Goal: Information Seeking & Learning: Learn about a topic

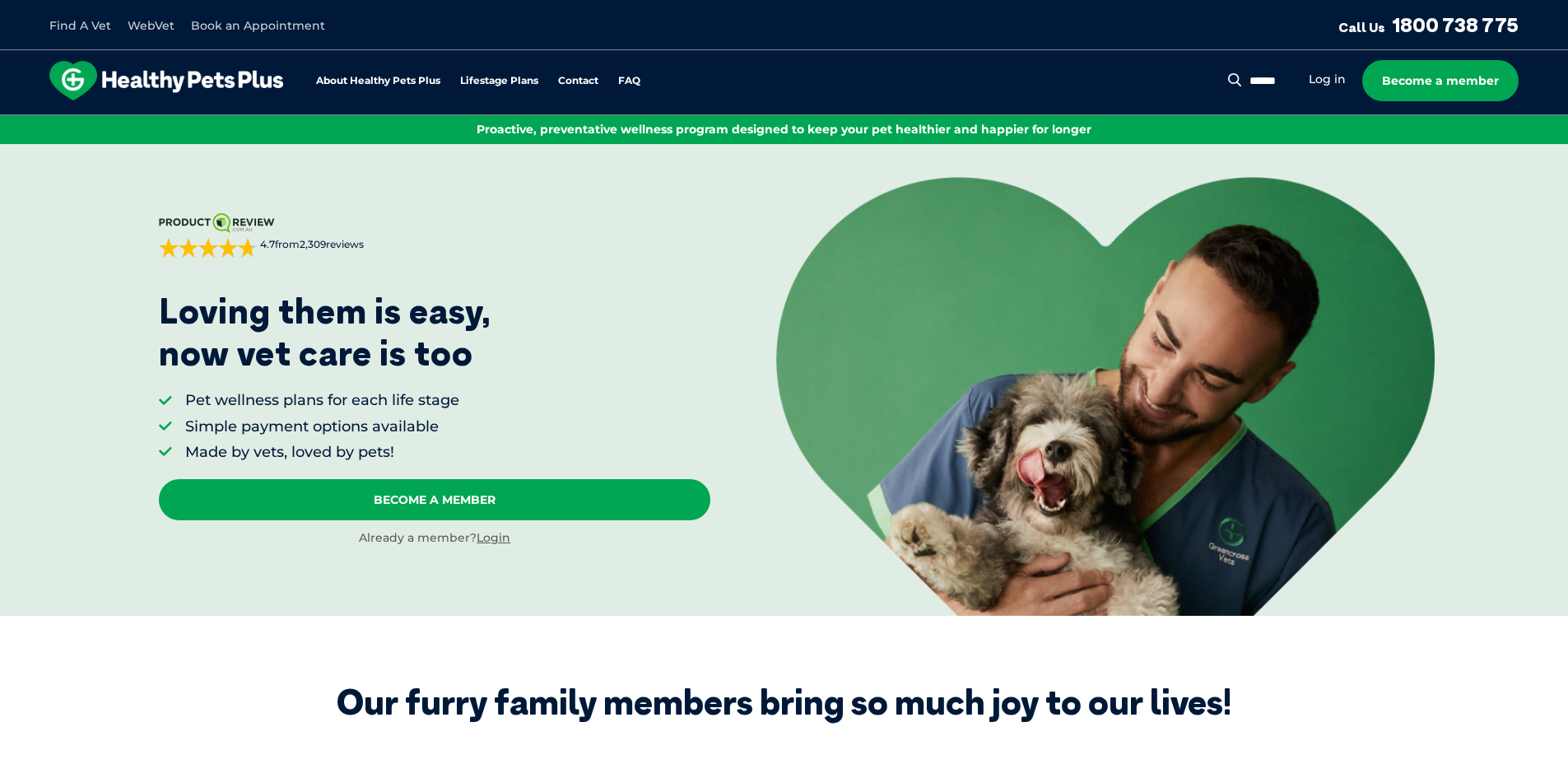
click at [628, 72] on div "About Healthy Pets Plus Lifestage Plans Dog Memberships Puppy Adult Dog Senior …" at bounding box center [356, 81] width 614 height 40
click at [638, 83] on link "FAQ" at bounding box center [630, 80] width 23 height 10
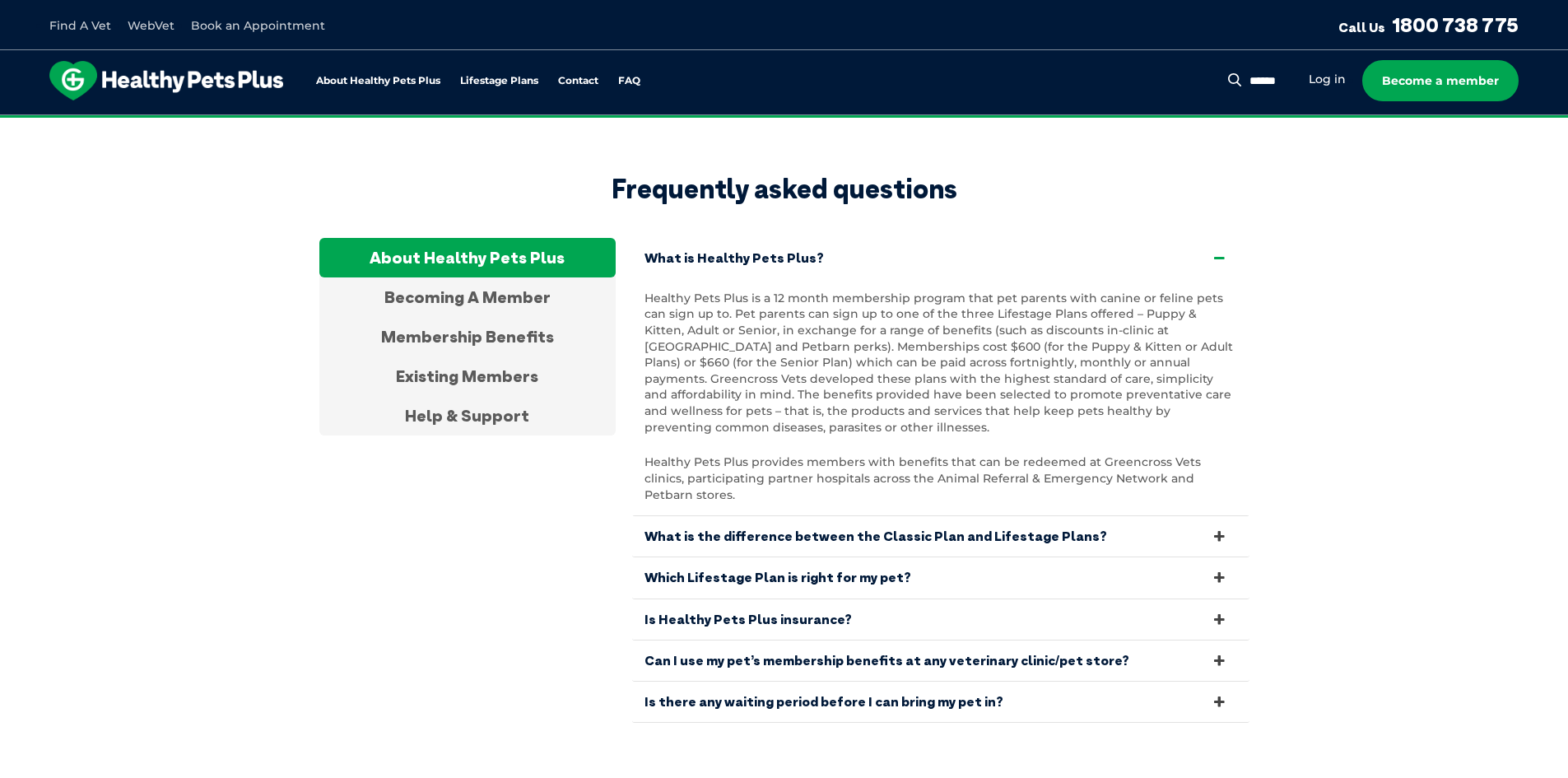
scroll to position [3074, 0]
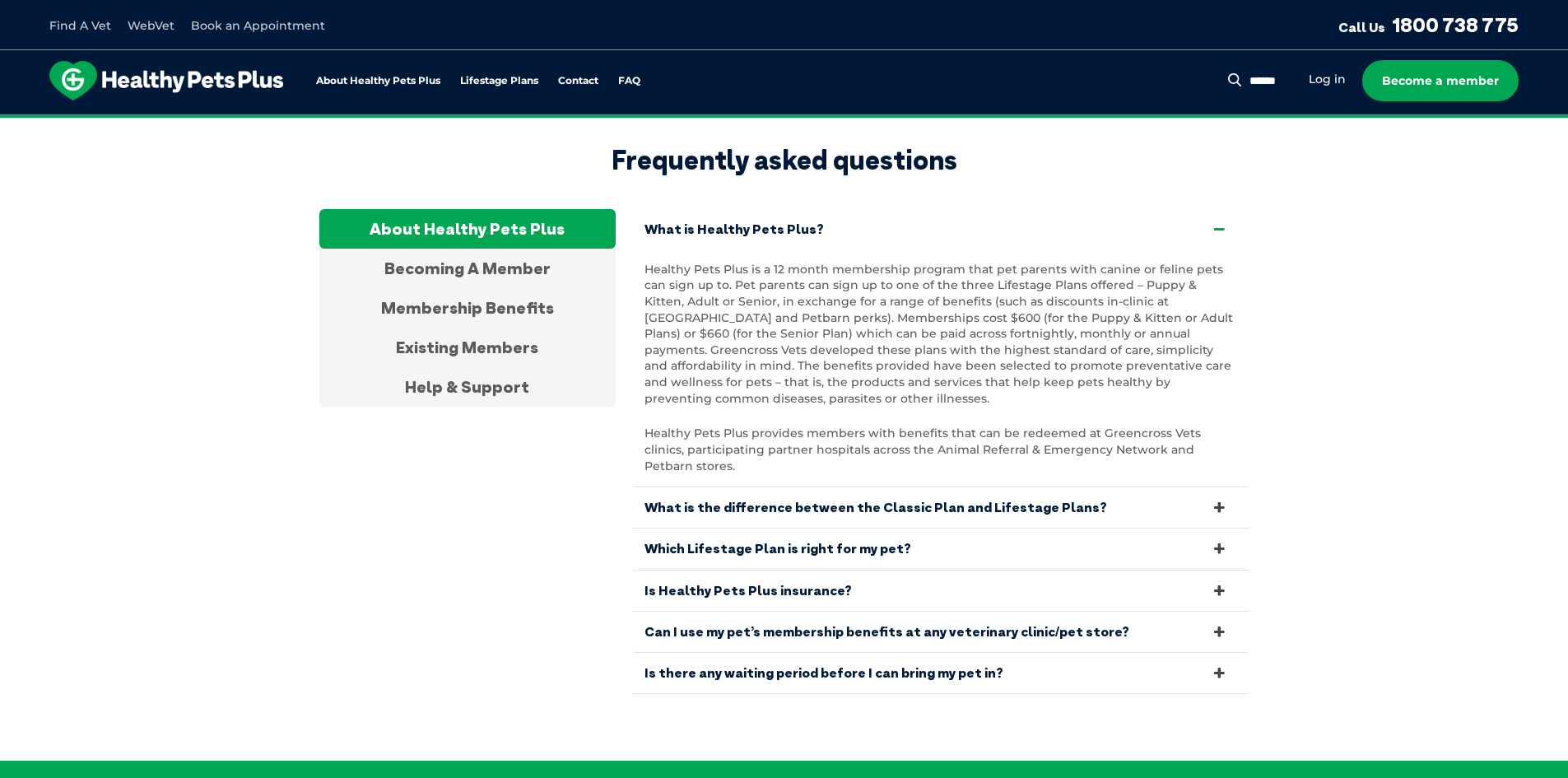
click at [781, 487] on link "What is the difference between the Classic Plan and Lifestage Plans?" at bounding box center [941, 507] width 617 height 40
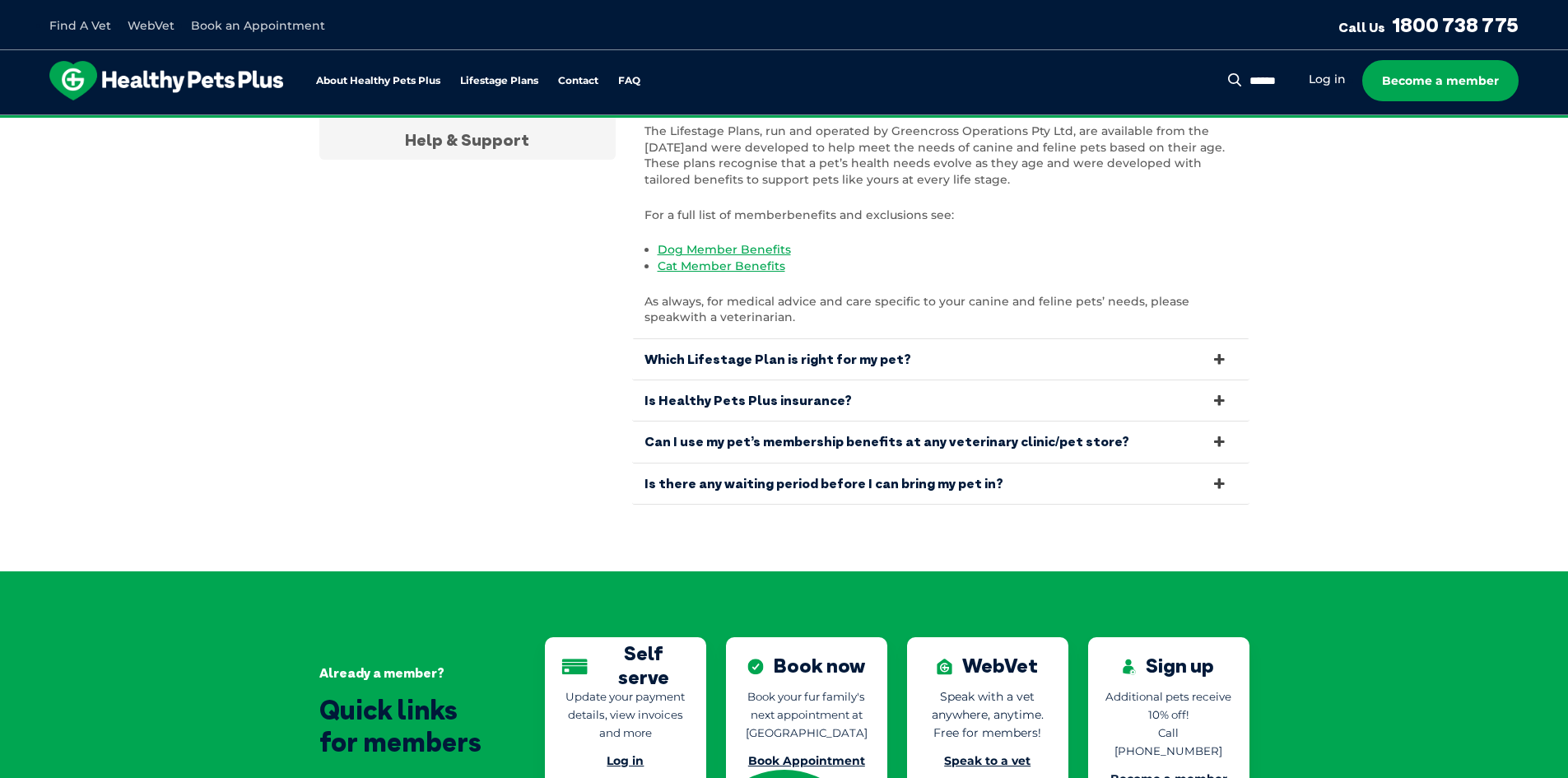
scroll to position [3732, 0]
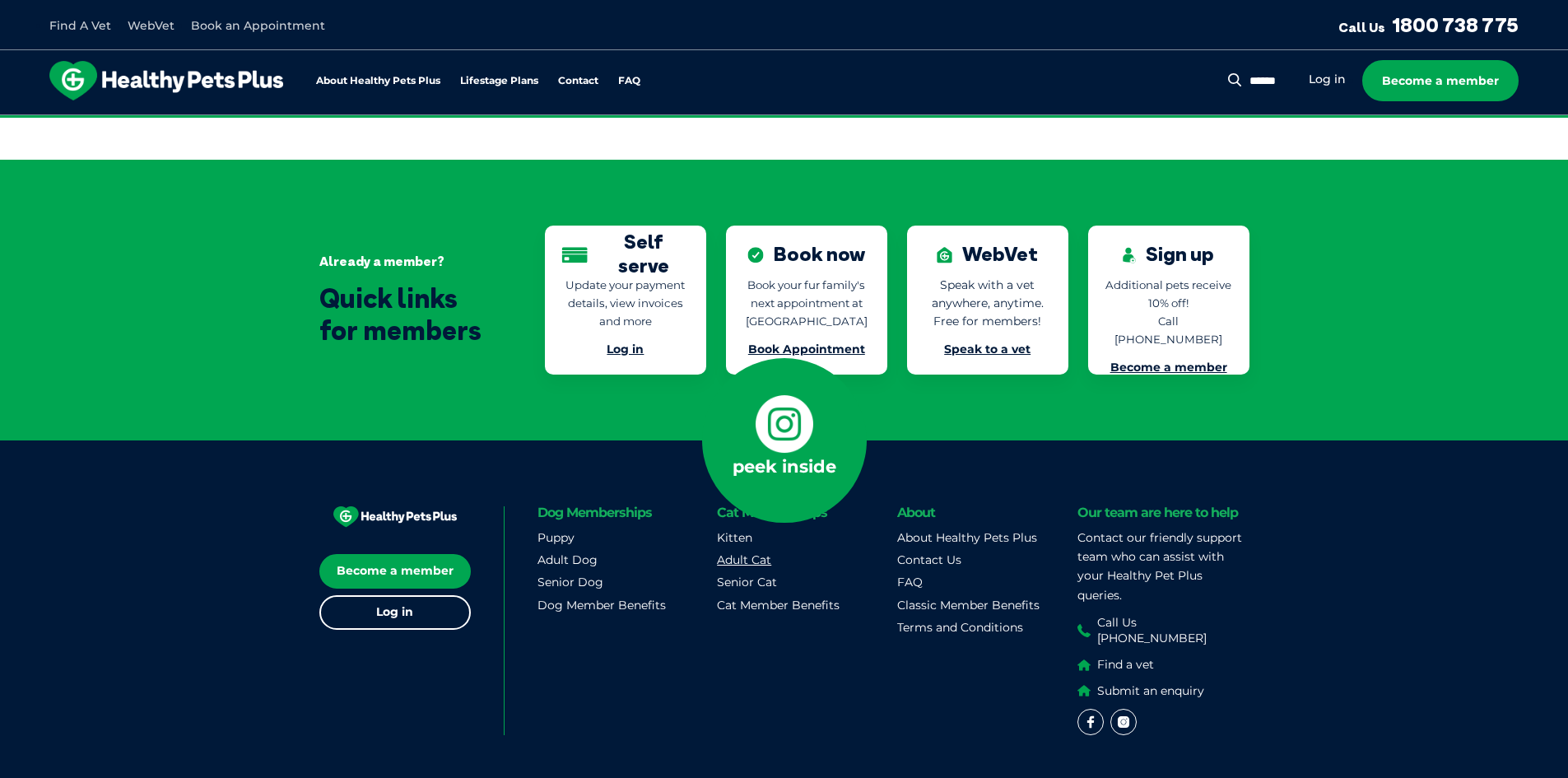
click at [743, 552] on link "Adult Cat" at bounding box center [744, 560] width 55 height 15
click at [726, 597] on link "Cat Member Benefits" at bounding box center [778, 605] width 122 height 15
click at [1324, 330] on div "Already a member? Quick links for members Self serve Update your payment detail…" at bounding box center [784, 300] width 1568 height 280
click at [1198, 359] on link "Become a member" at bounding box center [1169, 367] width 117 height 15
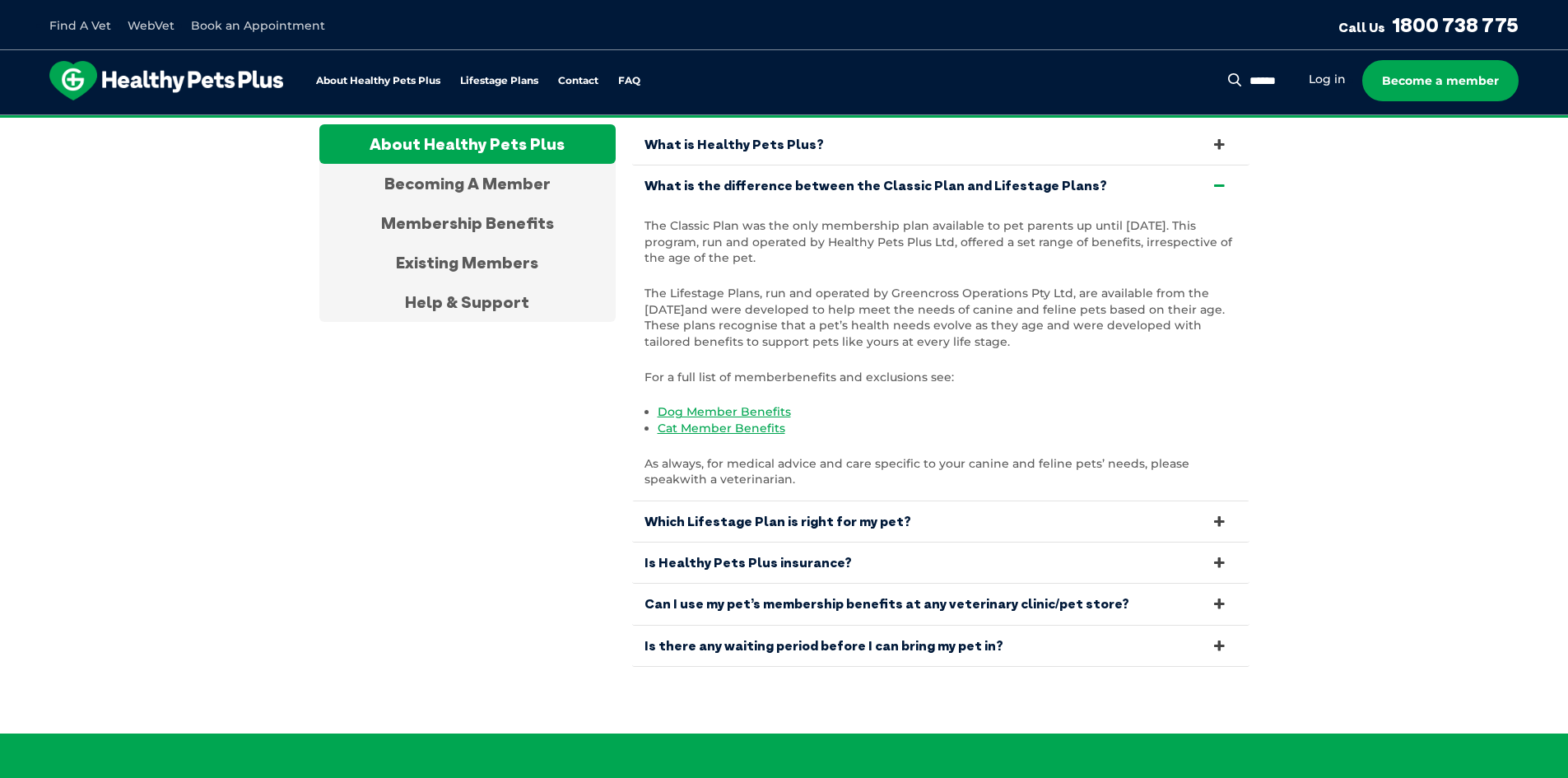
scroll to position [3303, 0]
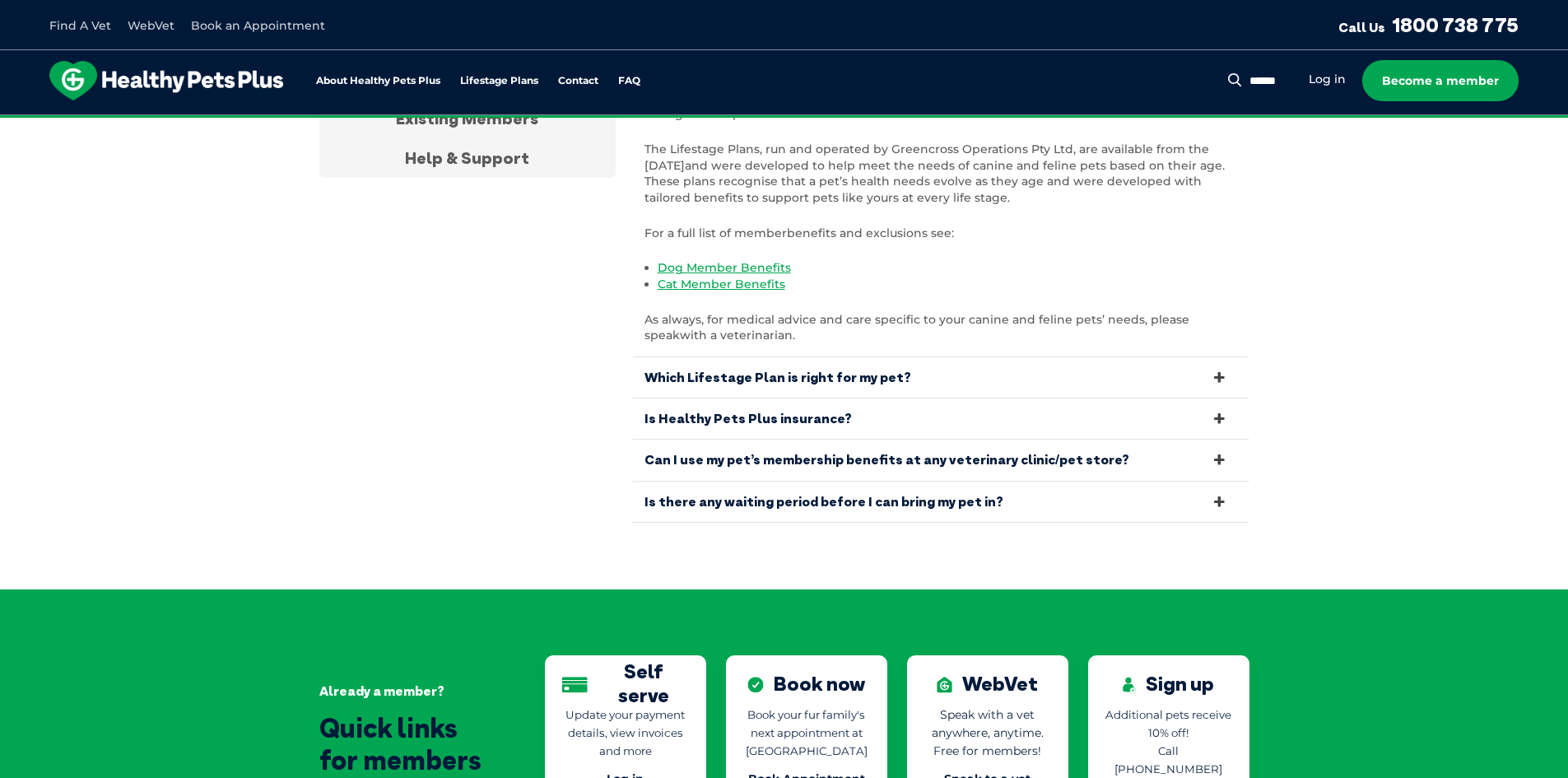
click at [954, 486] on link "Is there any waiting period before I can bring my pet in?" at bounding box center [941, 501] width 617 height 40
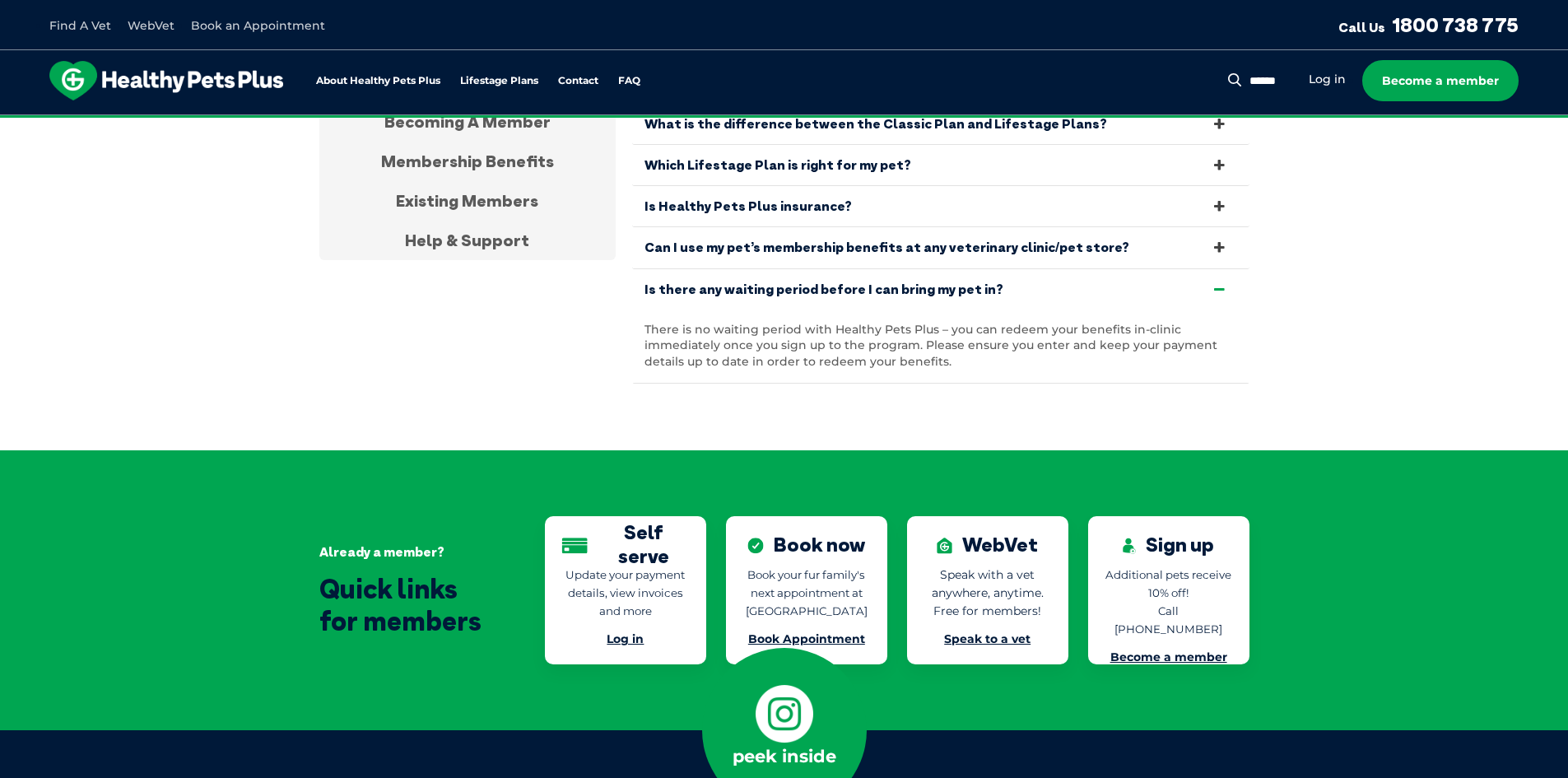
scroll to position [2809, 0]
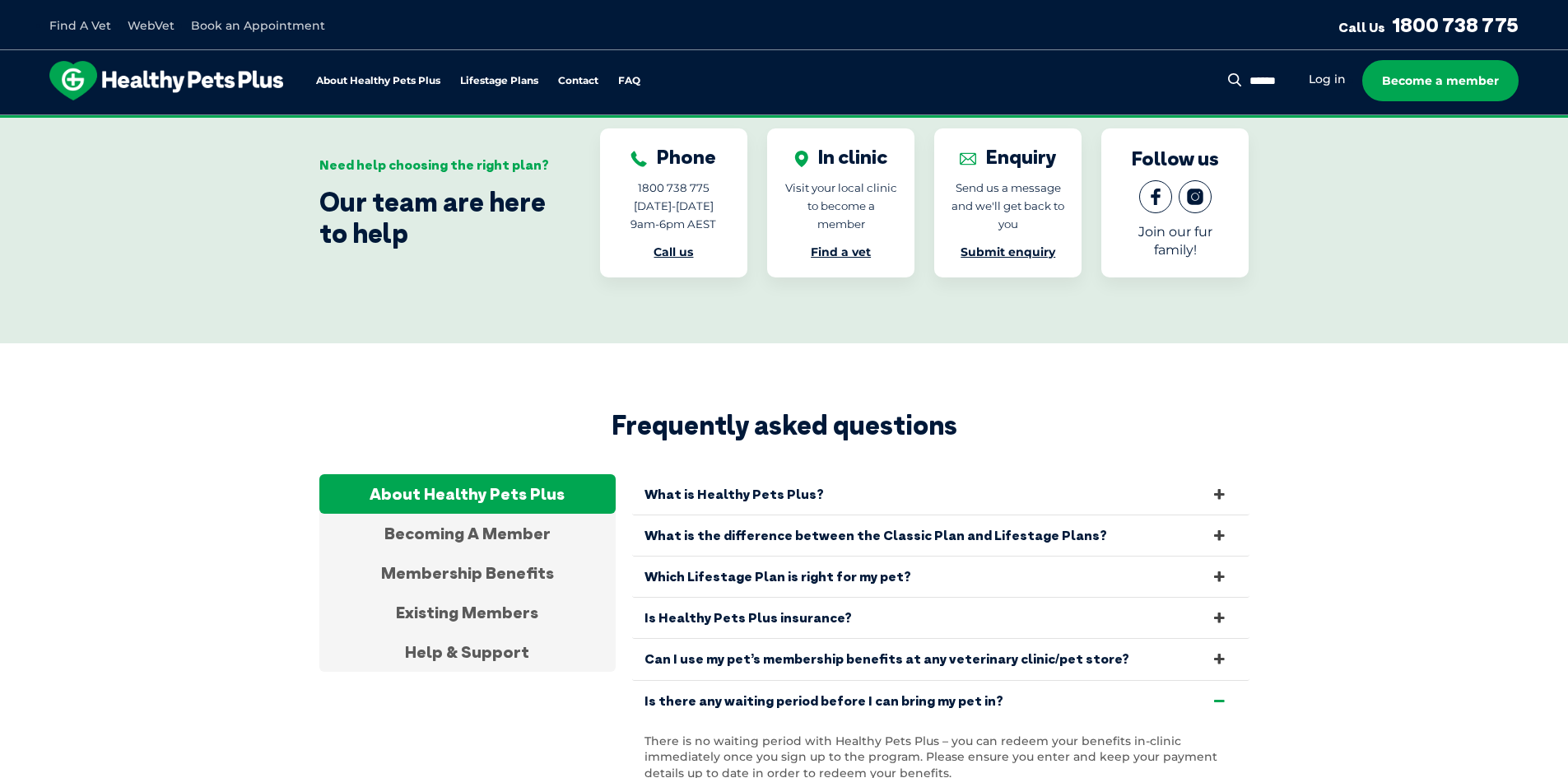
click at [870, 496] on link "What is Healthy Pets Plus?" at bounding box center [941, 494] width 617 height 40
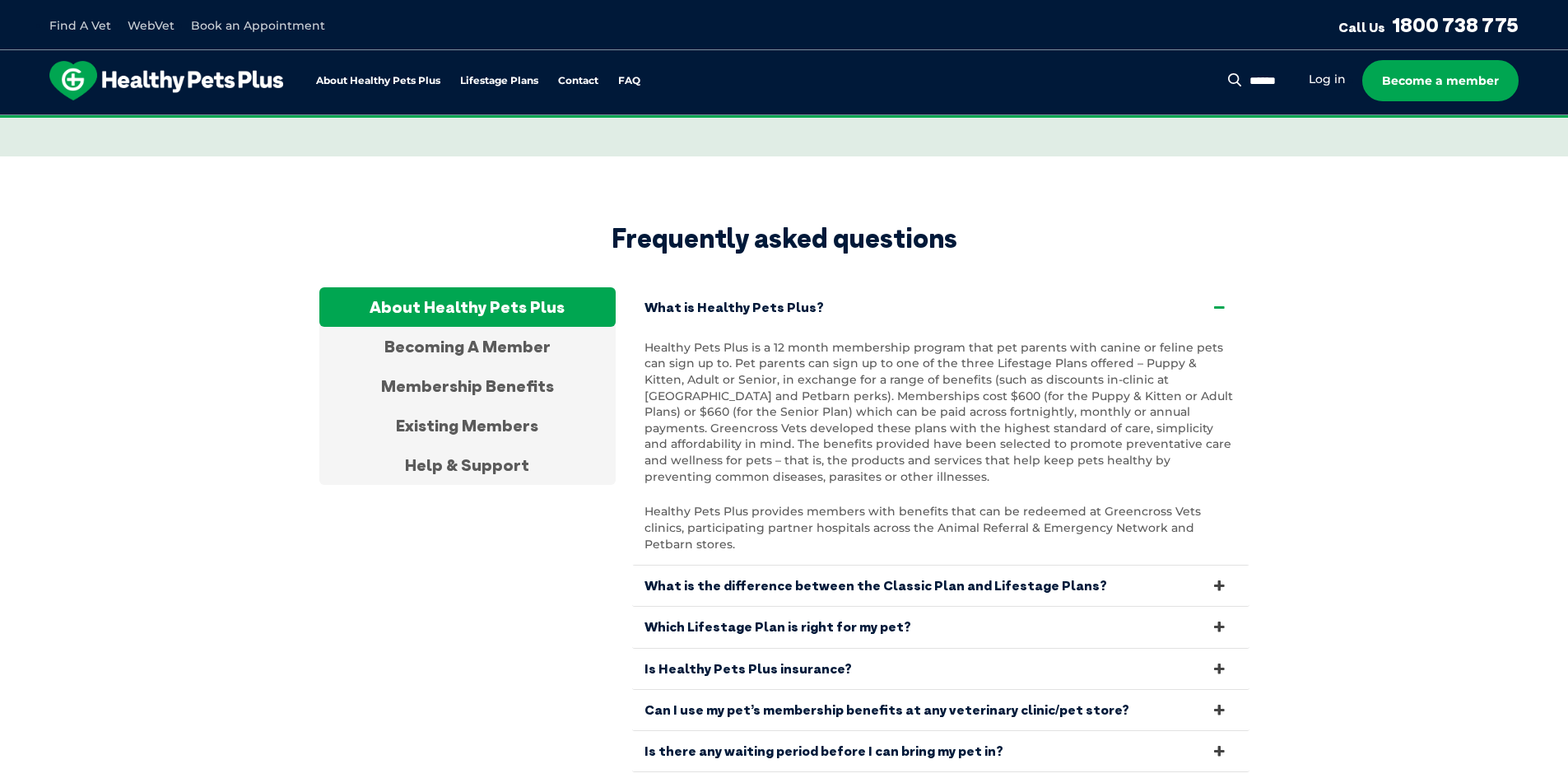
scroll to position [3220, 0]
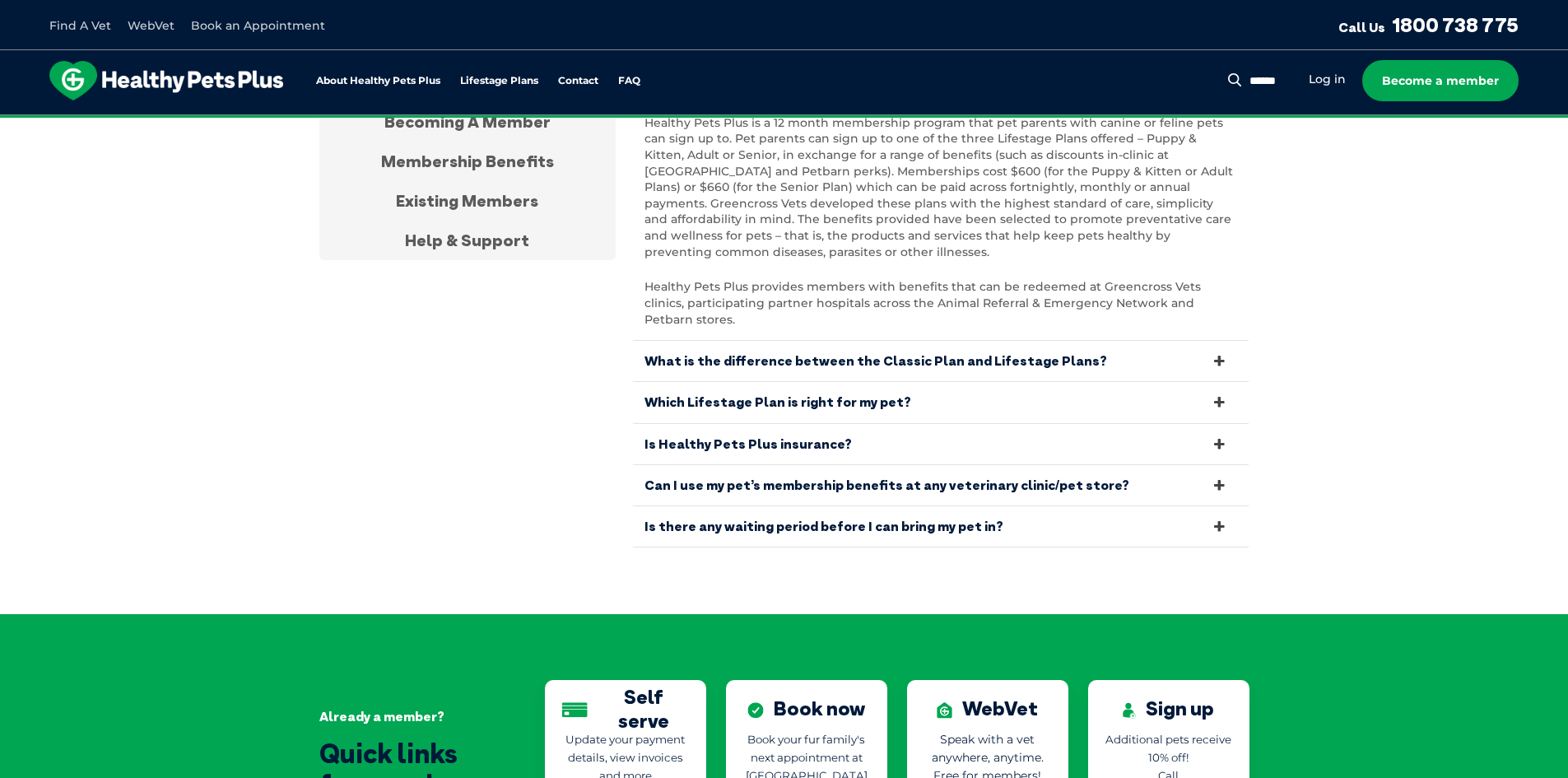
click at [1002, 383] on link "Which Lifestage Plan is right for my pet?" at bounding box center [941, 402] width 617 height 40
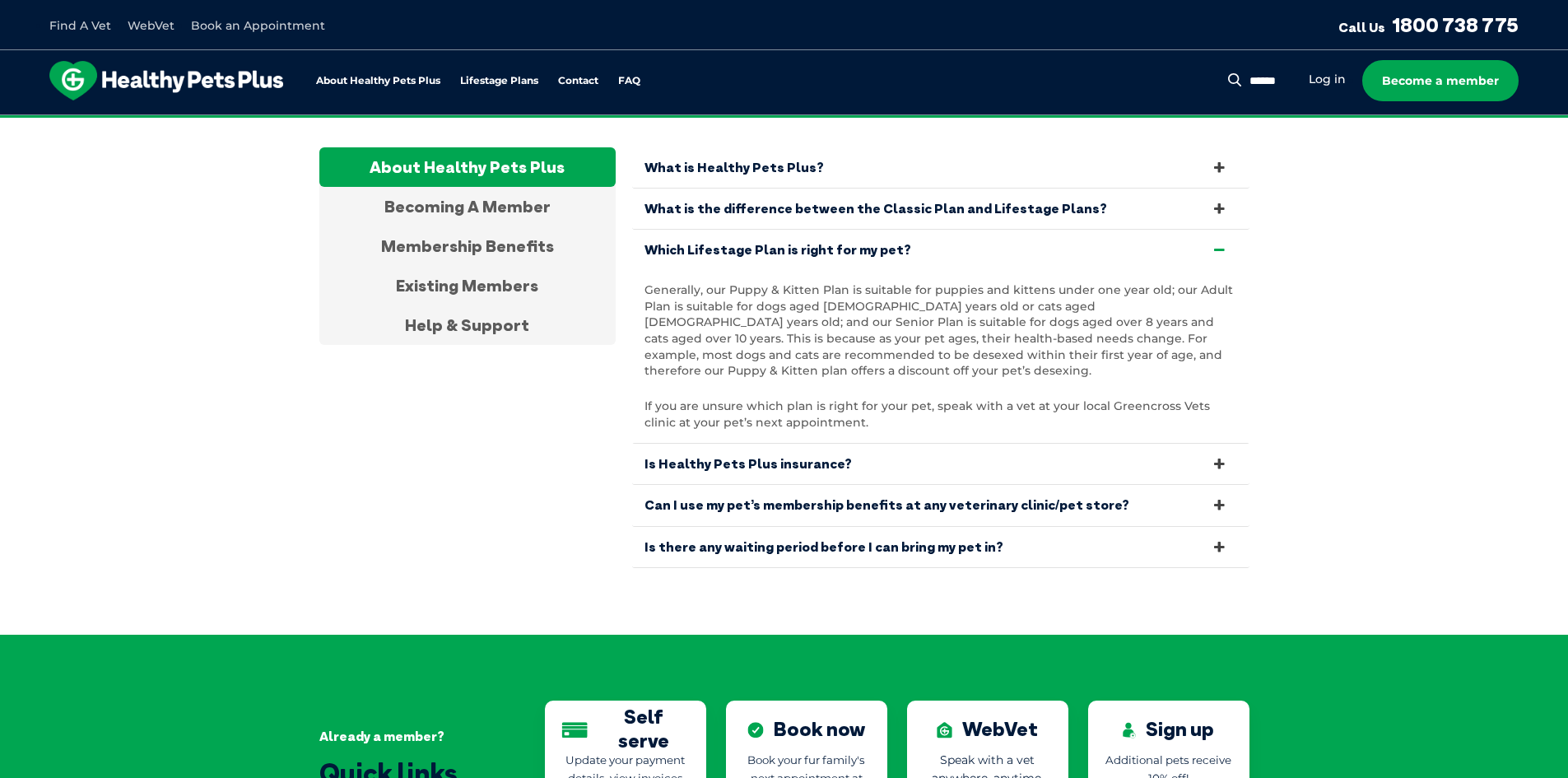
scroll to position [3056, 0]
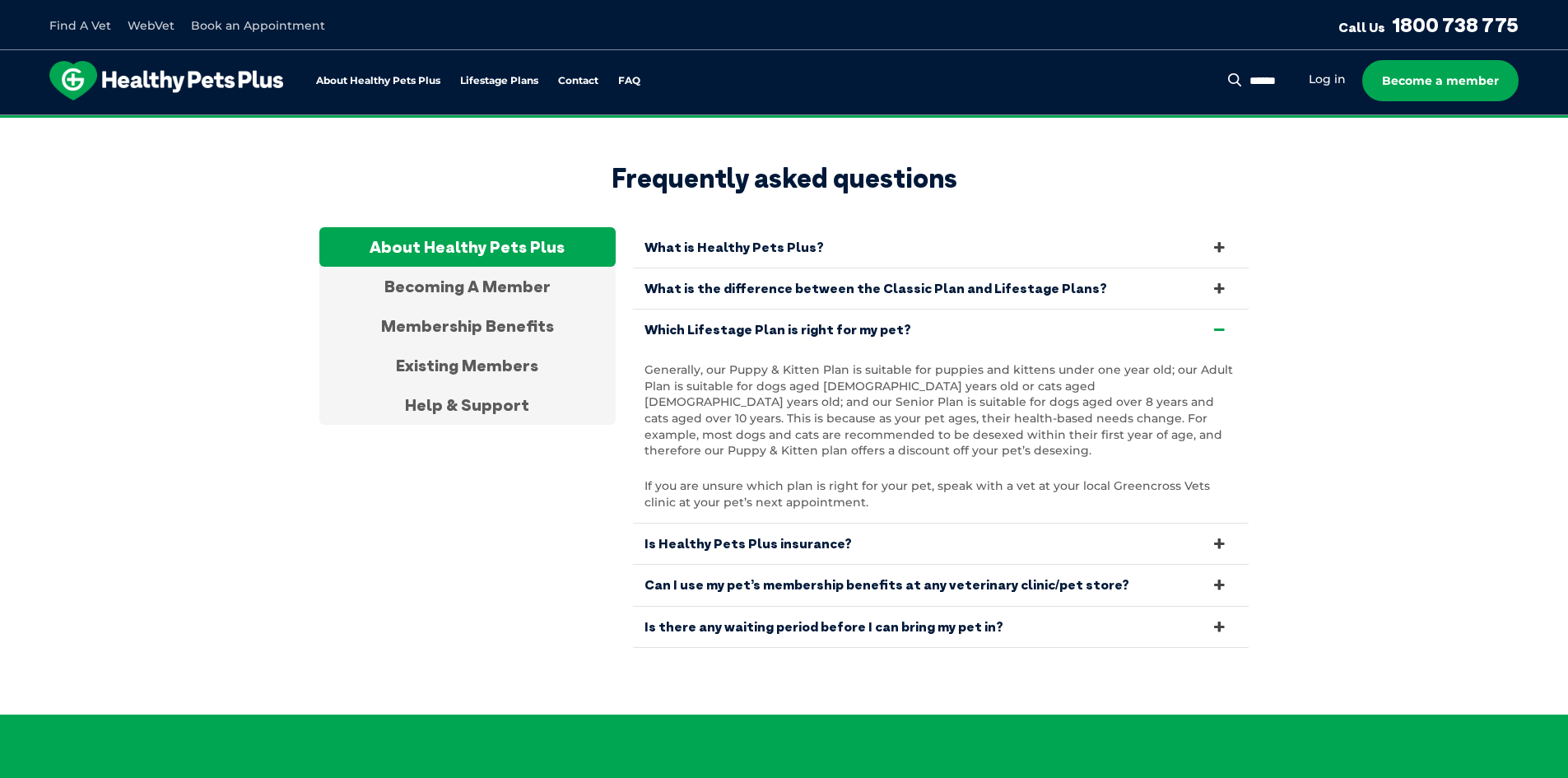
click at [976, 607] on link "Is there any waiting period before I can bring my pet in?" at bounding box center [941, 627] width 617 height 40
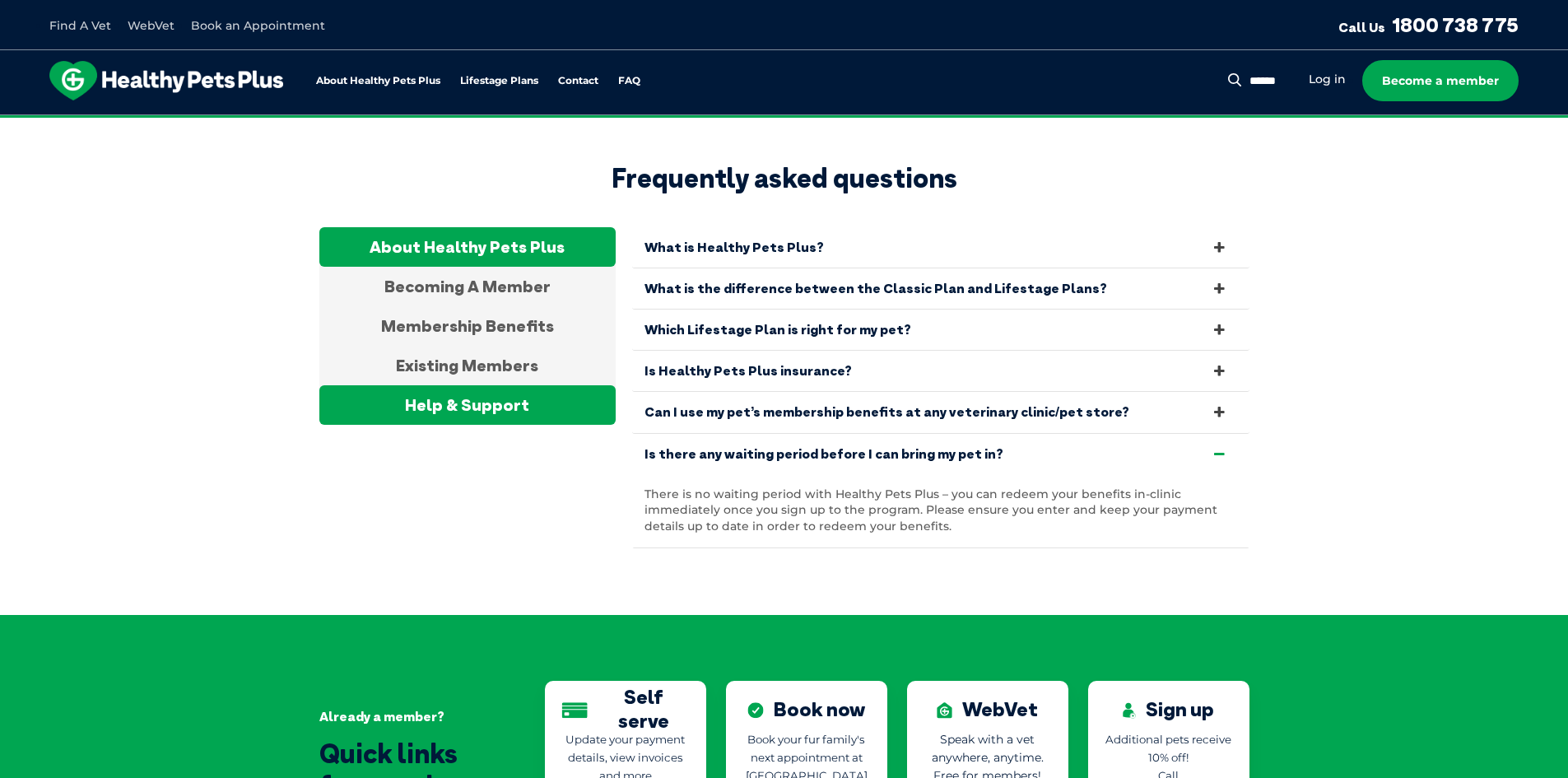
click at [495, 394] on div "Help & Support" at bounding box center [467, 405] width 296 height 40
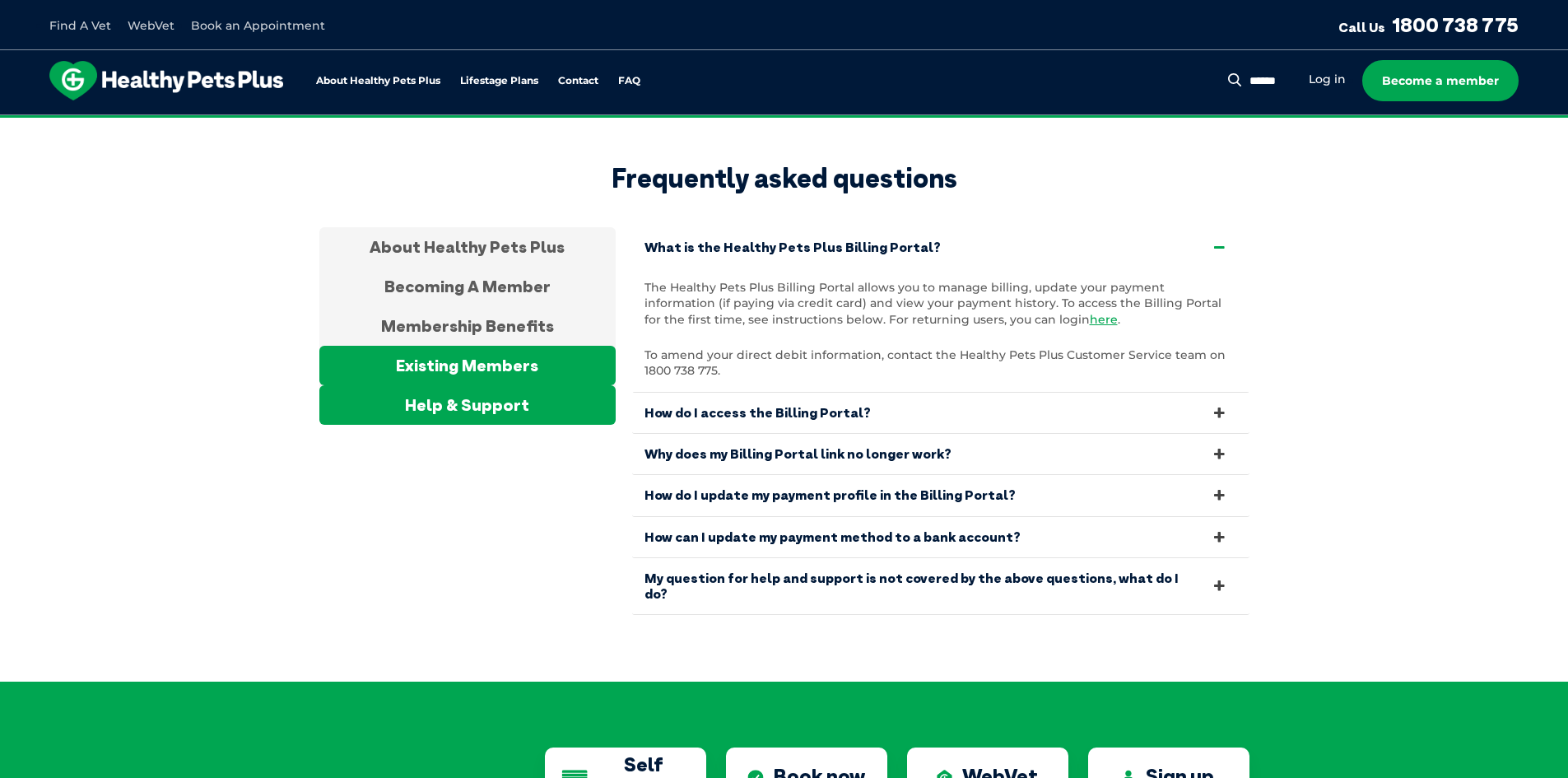
click at [471, 352] on div "Existing Members" at bounding box center [467, 365] width 296 height 40
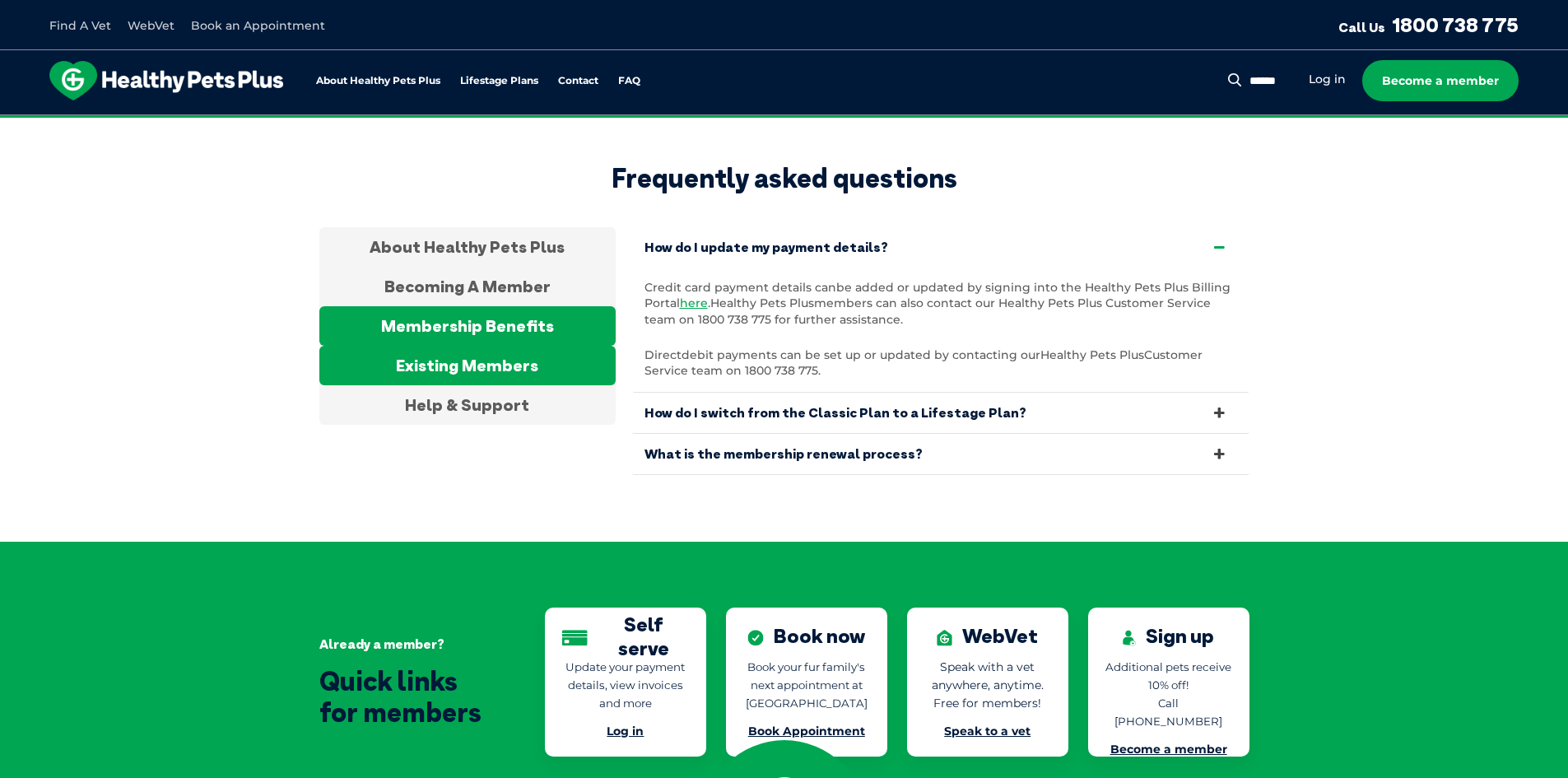
click at [546, 325] on div "Membership Benefits" at bounding box center [467, 325] width 296 height 40
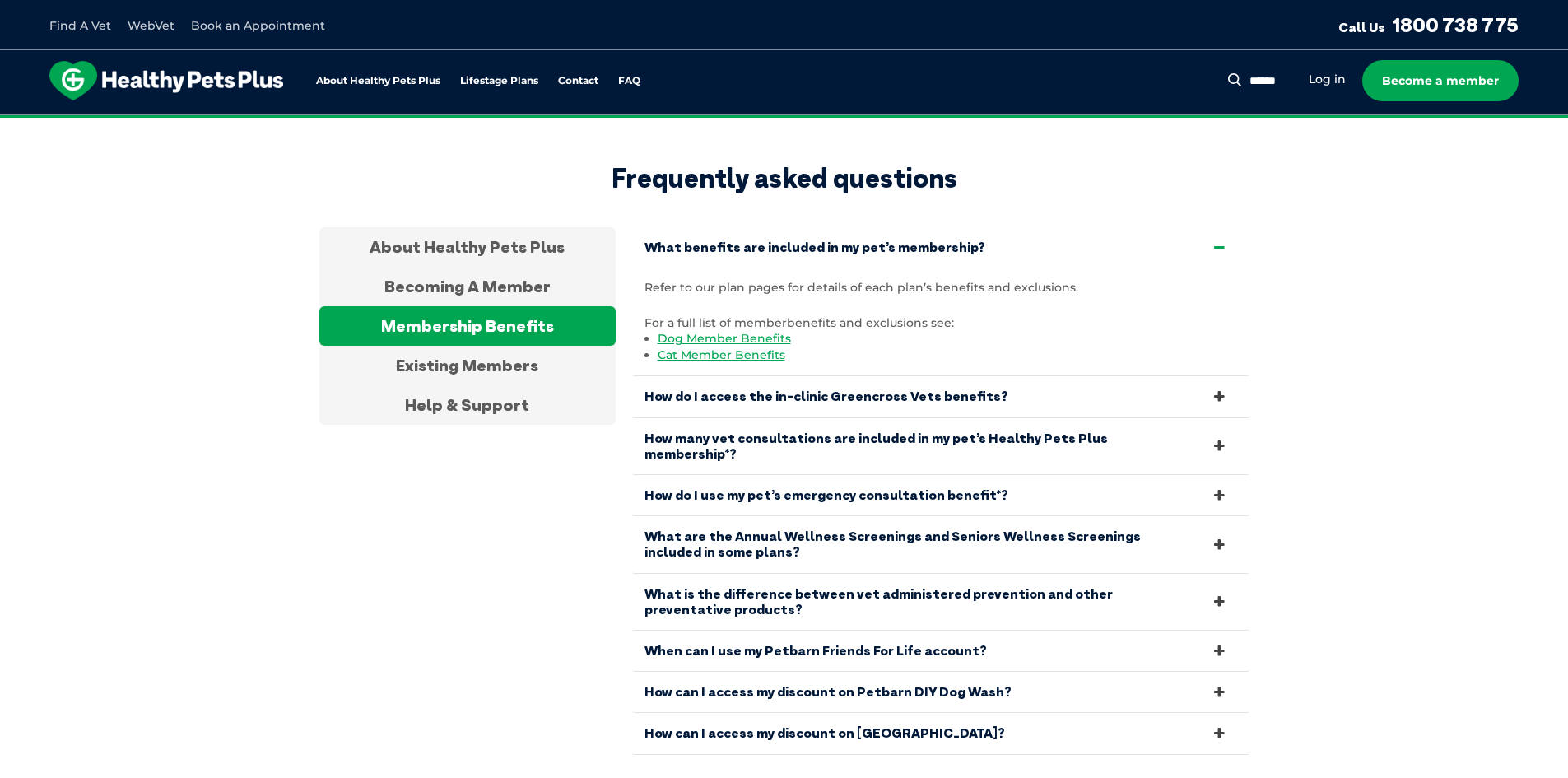
click at [1162, 574] on link "What is the difference between vet administered prevention and other preventati…" at bounding box center [941, 601] width 617 height 56
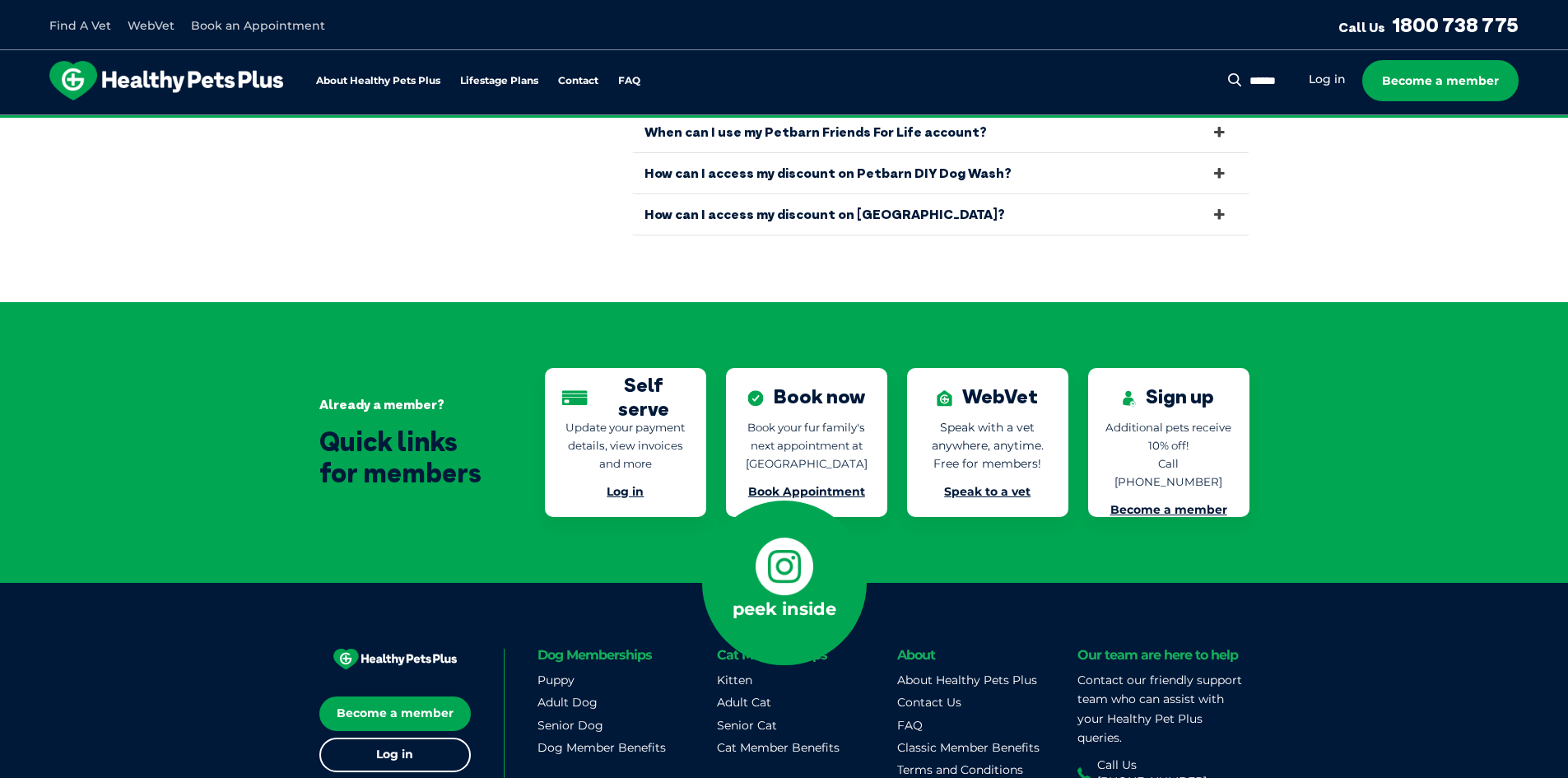
scroll to position [4020, 0]
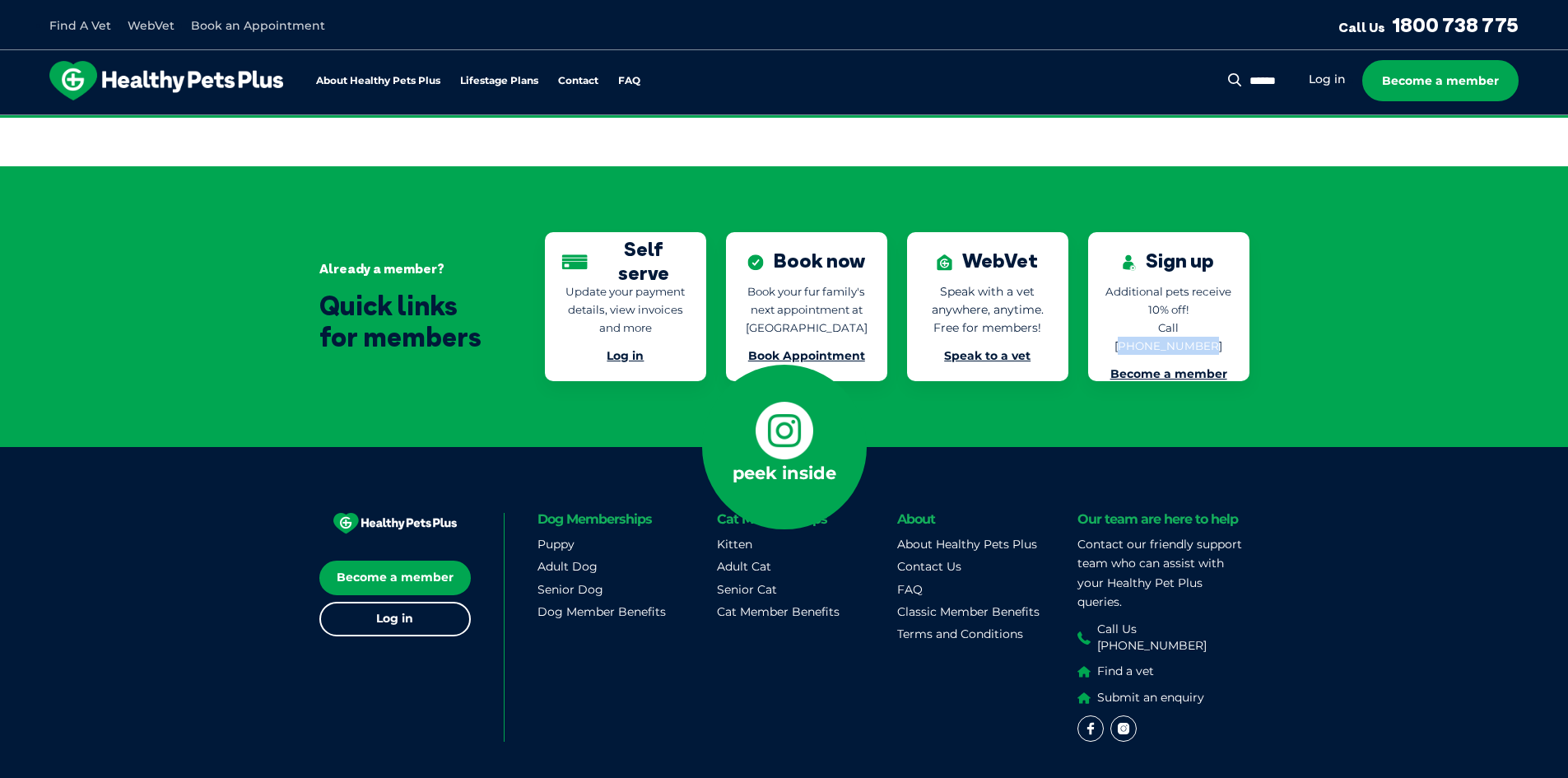
drag, startPoint x: 1145, startPoint y: 283, endPoint x: 1221, endPoint y: 285, distance: 76.0
click at [1221, 285] on p "Additional pets receive 10% off! Call 1800 738 775" at bounding box center [1169, 318] width 128 height 72
copy span "1800 738 775"
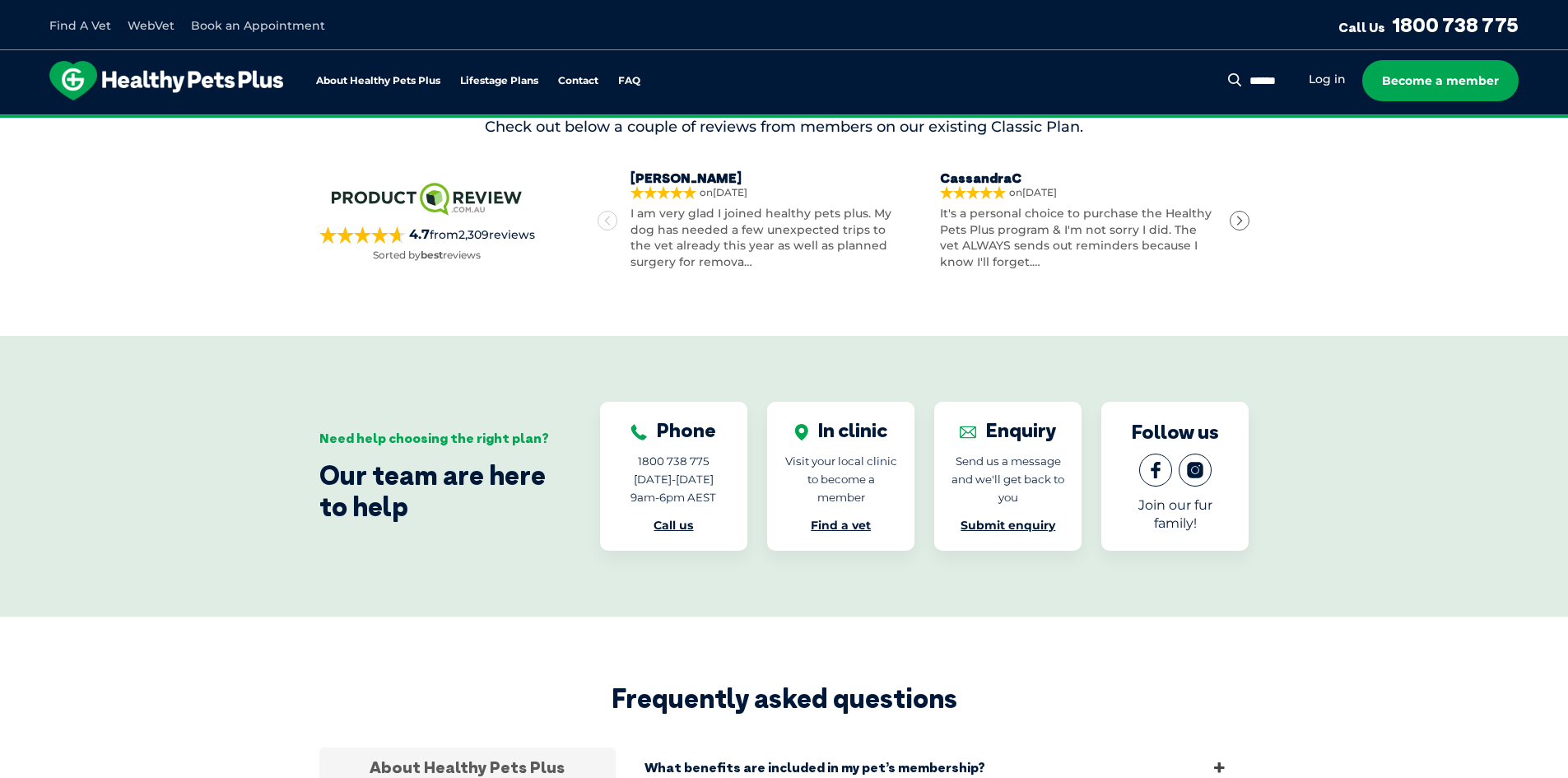
scroll to position [2293, 0]
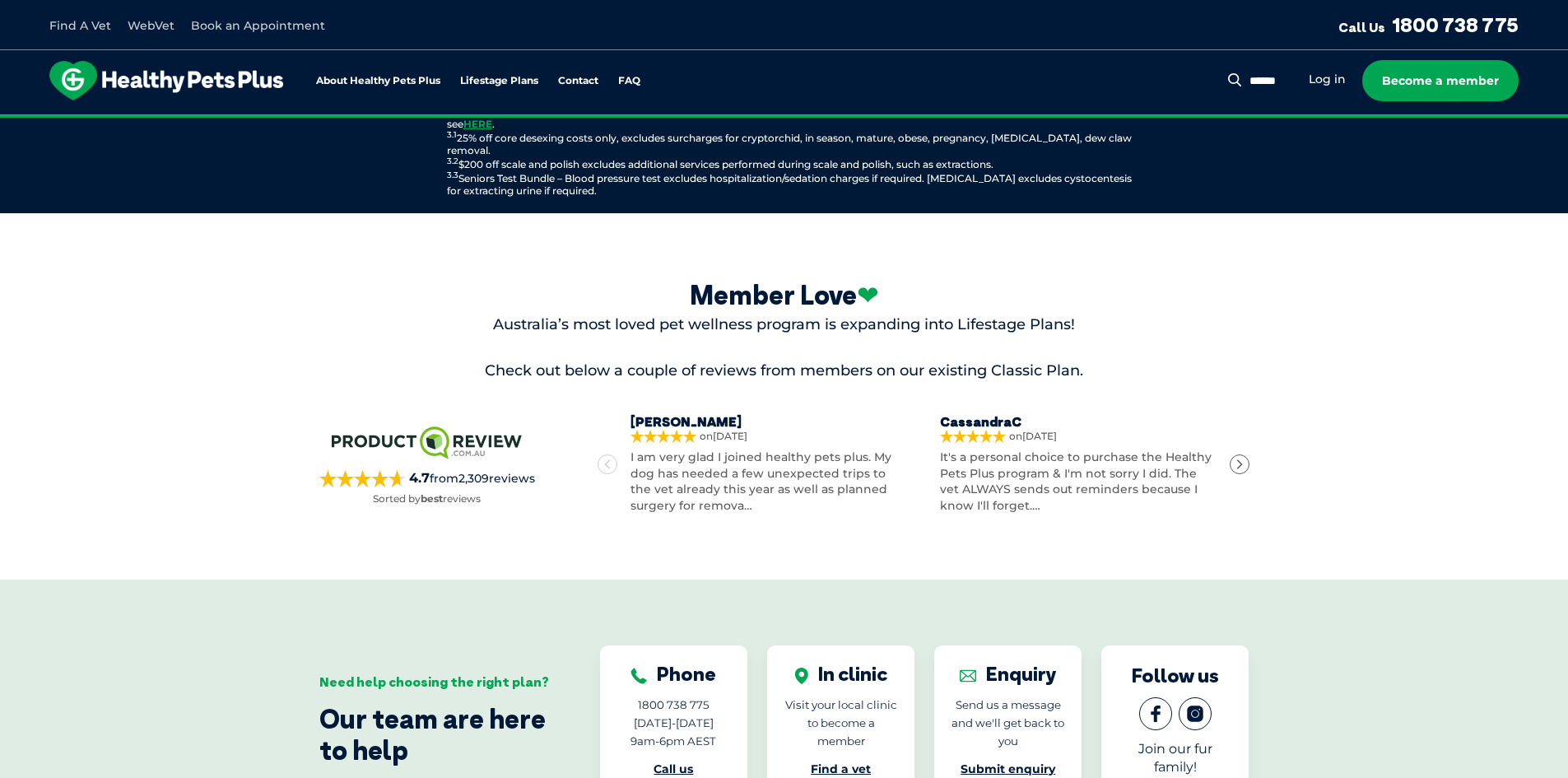
click at [1241, 458] on icon "Next" at bounding box center [1240, 464] width 11 height 11
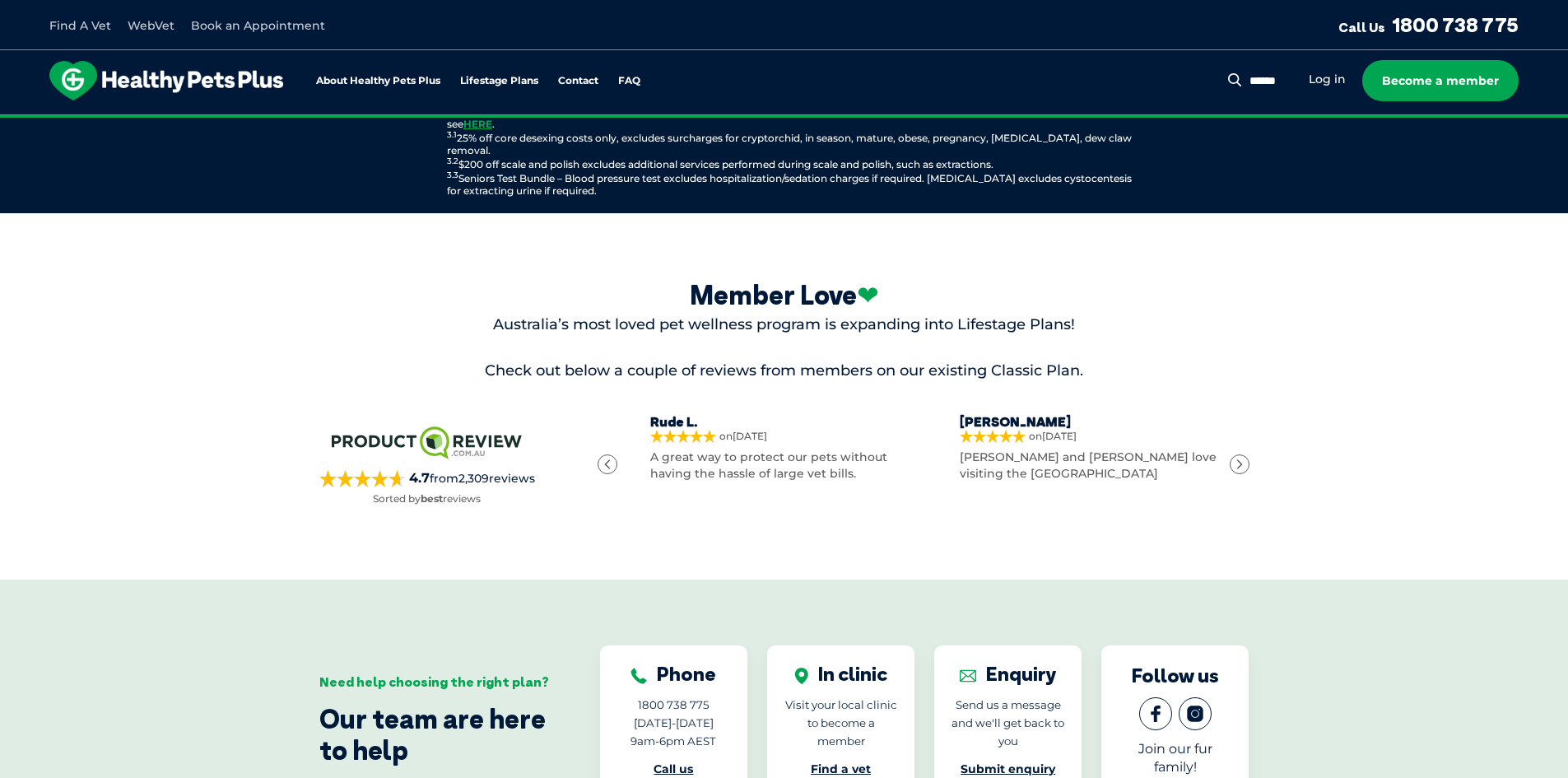
scroll to position [0, 612]
click at [1241, 458] on icon "Next" at bounding box center [1240, 464] width 11 height 11
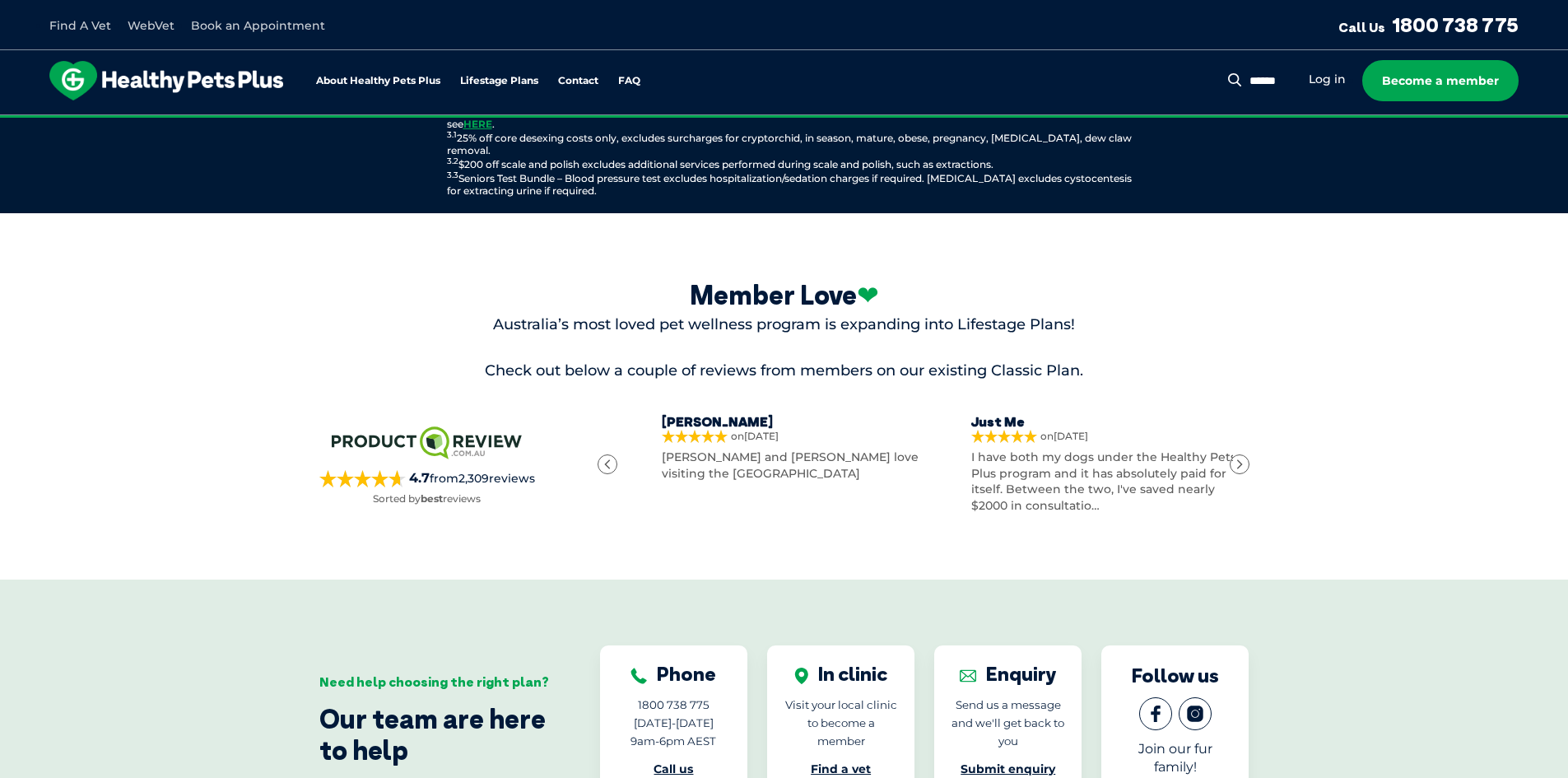
scroll to position [0, 918]
click at [1241, 458] on icon "Next" at bounding box center [1240, 464] width 11 height 11
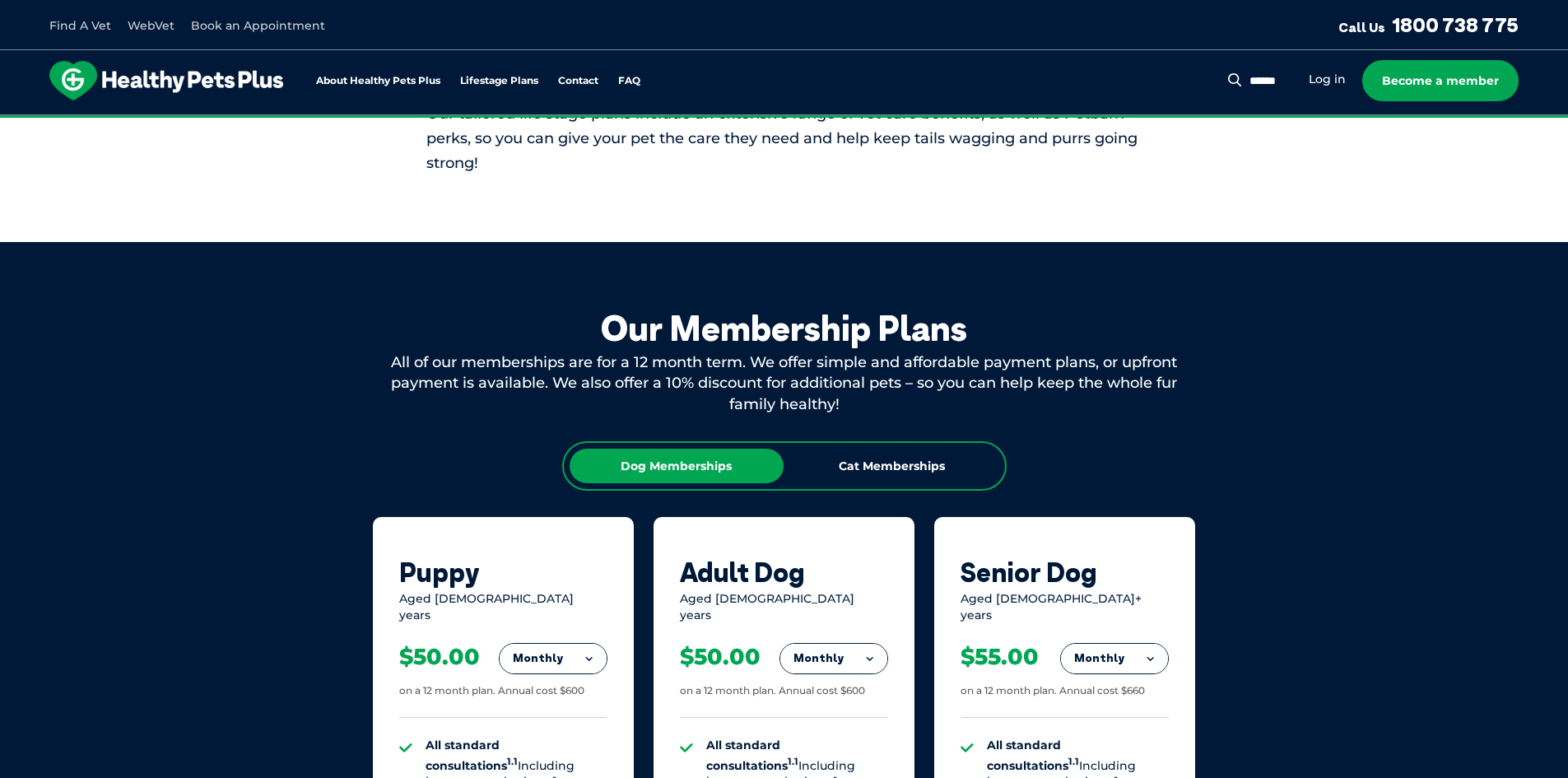
scroll to position [1234, 0]
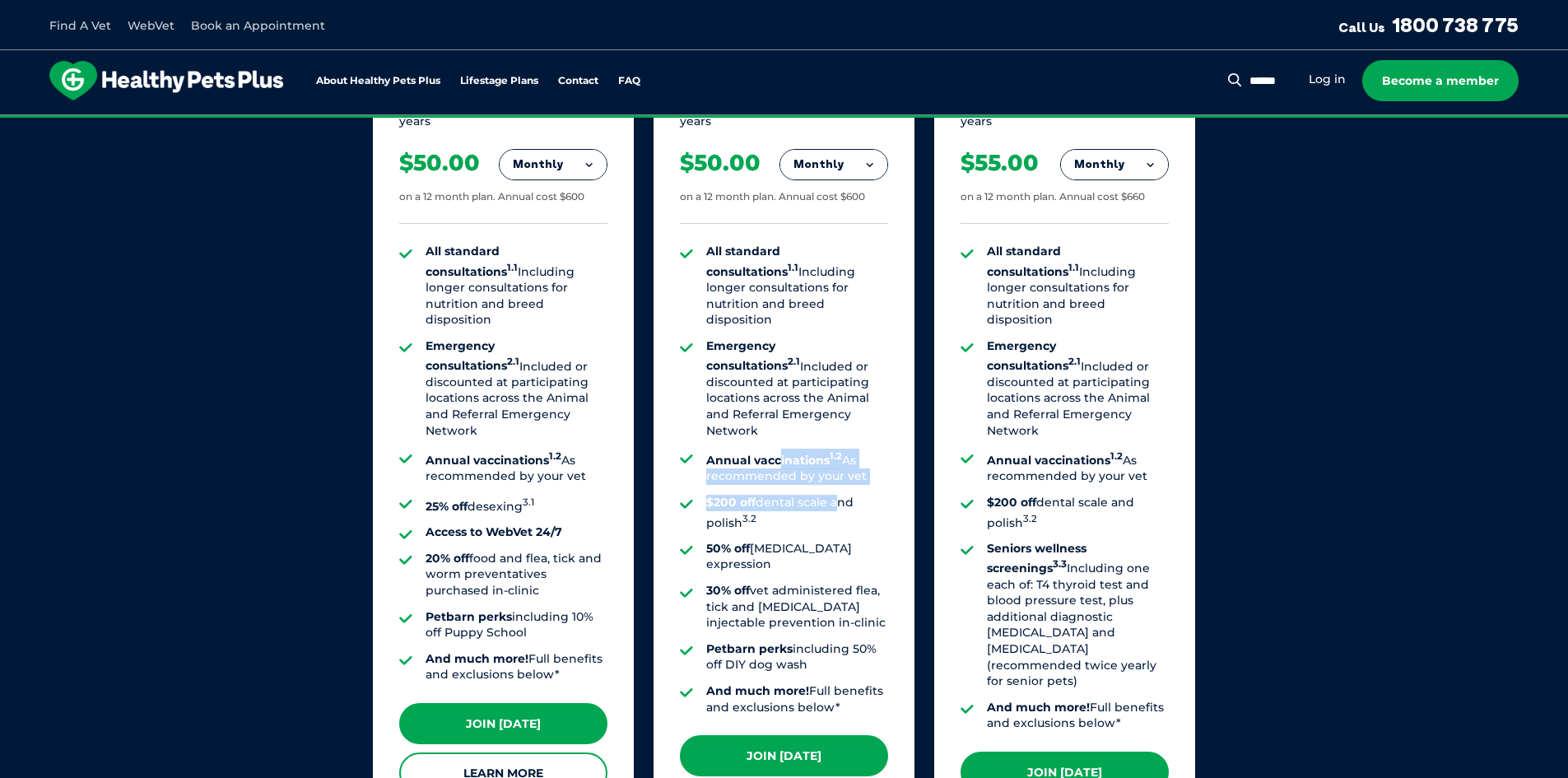
drag, startPoint x: 795, startPoint y: 423, endPoint x: 978, endPoint y: 479, distance: 191.4
click at [850, 452] on ul "All standard consultations 1.1 Including longer consultations for nutrition and…" at bounding box center [783, 479] width 208 height 471
click at [929, 476] on div "Puppy Aged 0-1 years Monthly Fortnightly Monthly Yearly $23.08 1.1 2.1" at bounding box center [784, 427] width 824 height 810
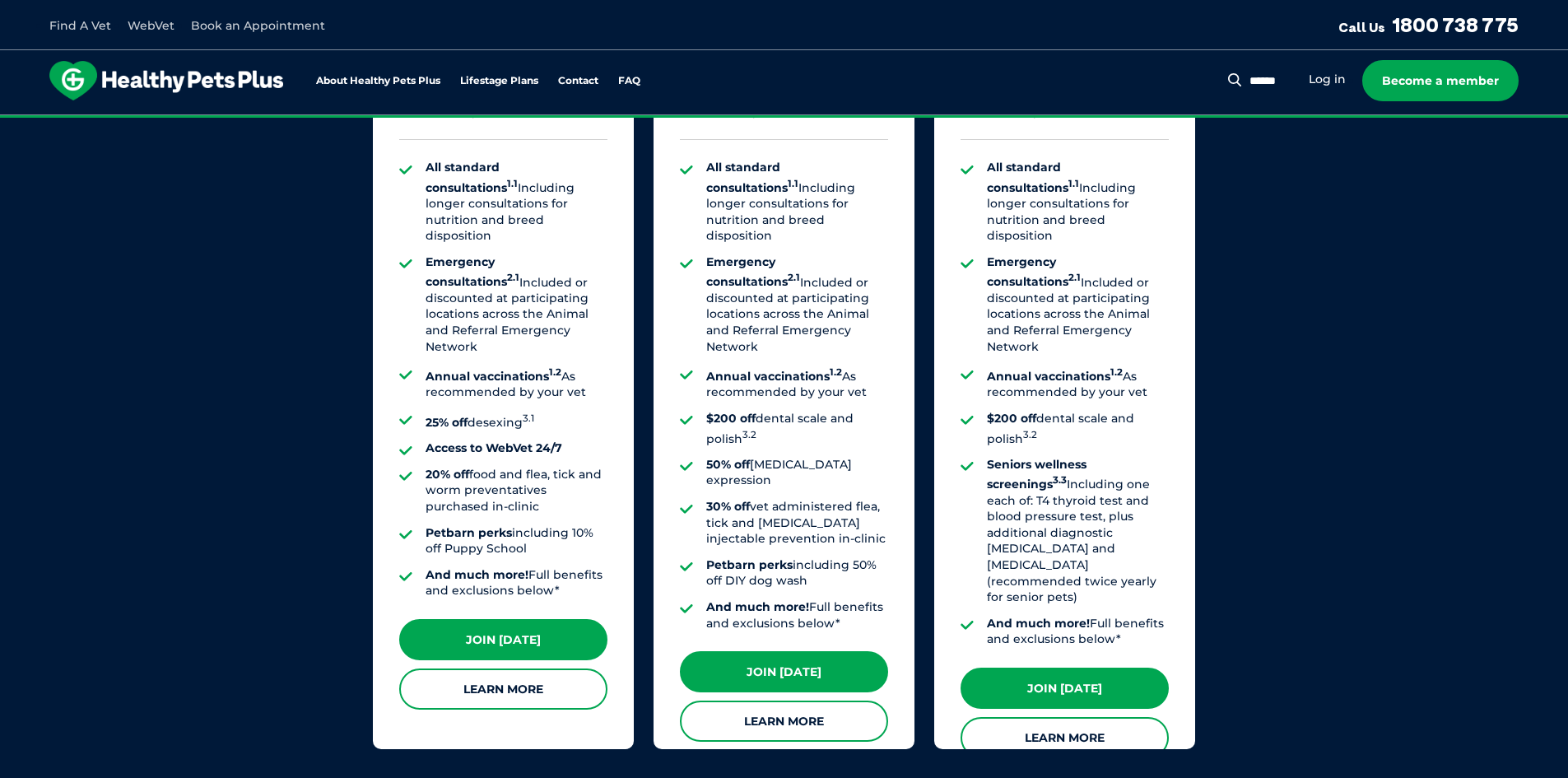
scroll to position [1399, 0]
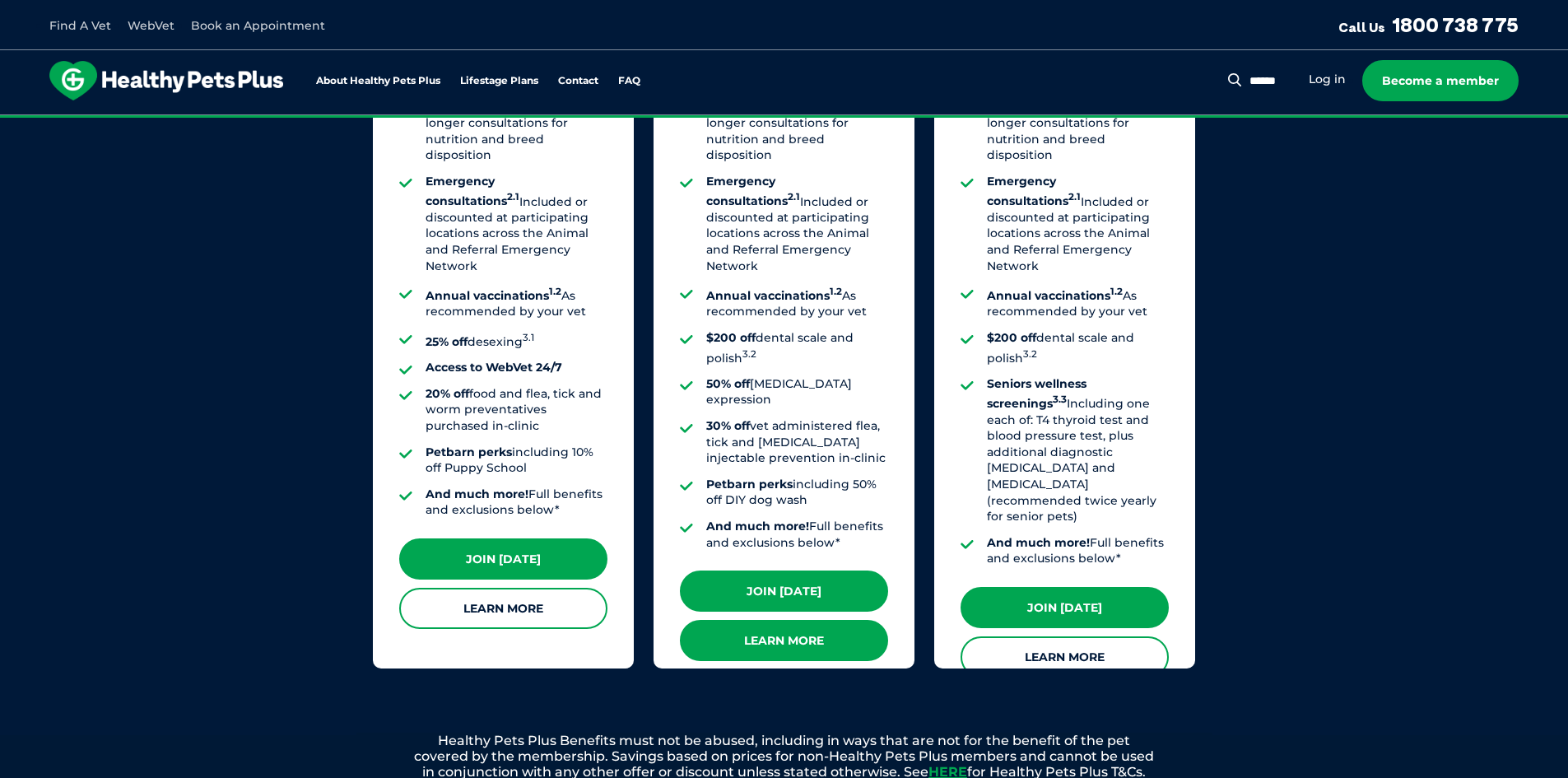
click at [805, 620] on link "Learn More" at bounding box center [783, 641] width 208 height 41
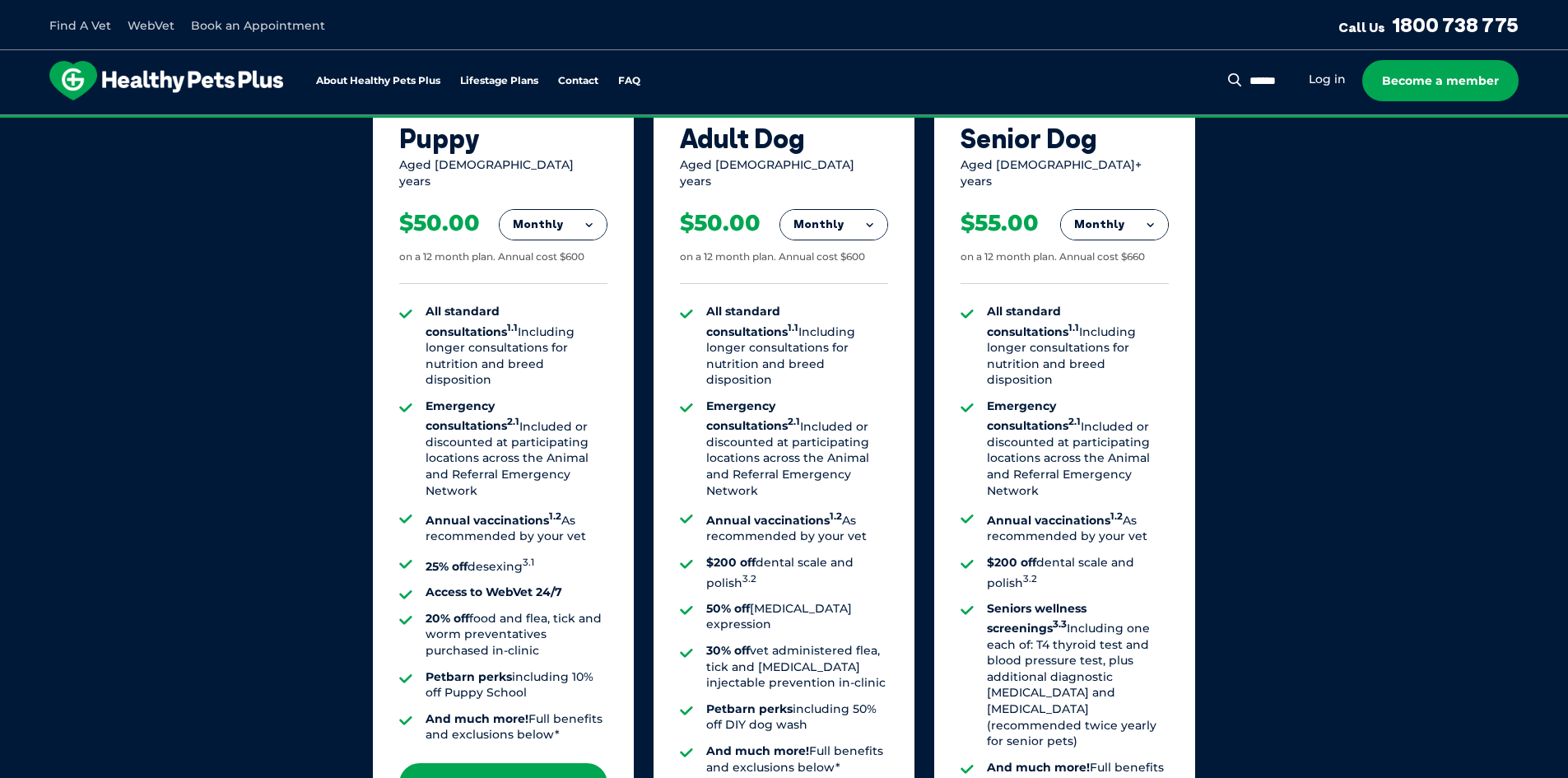
scroll to position [1151, 0]
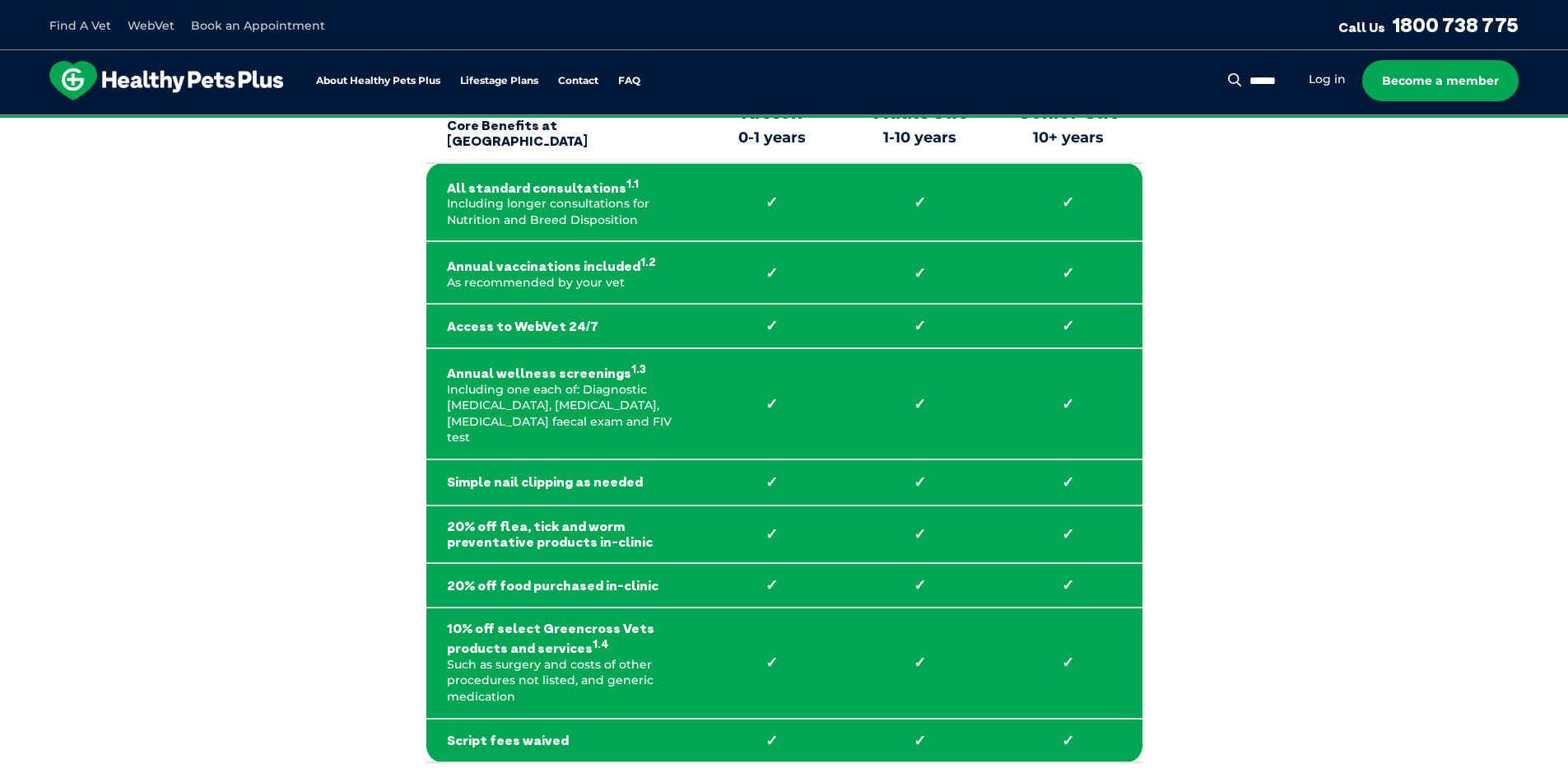
scroll to position [165, 0]
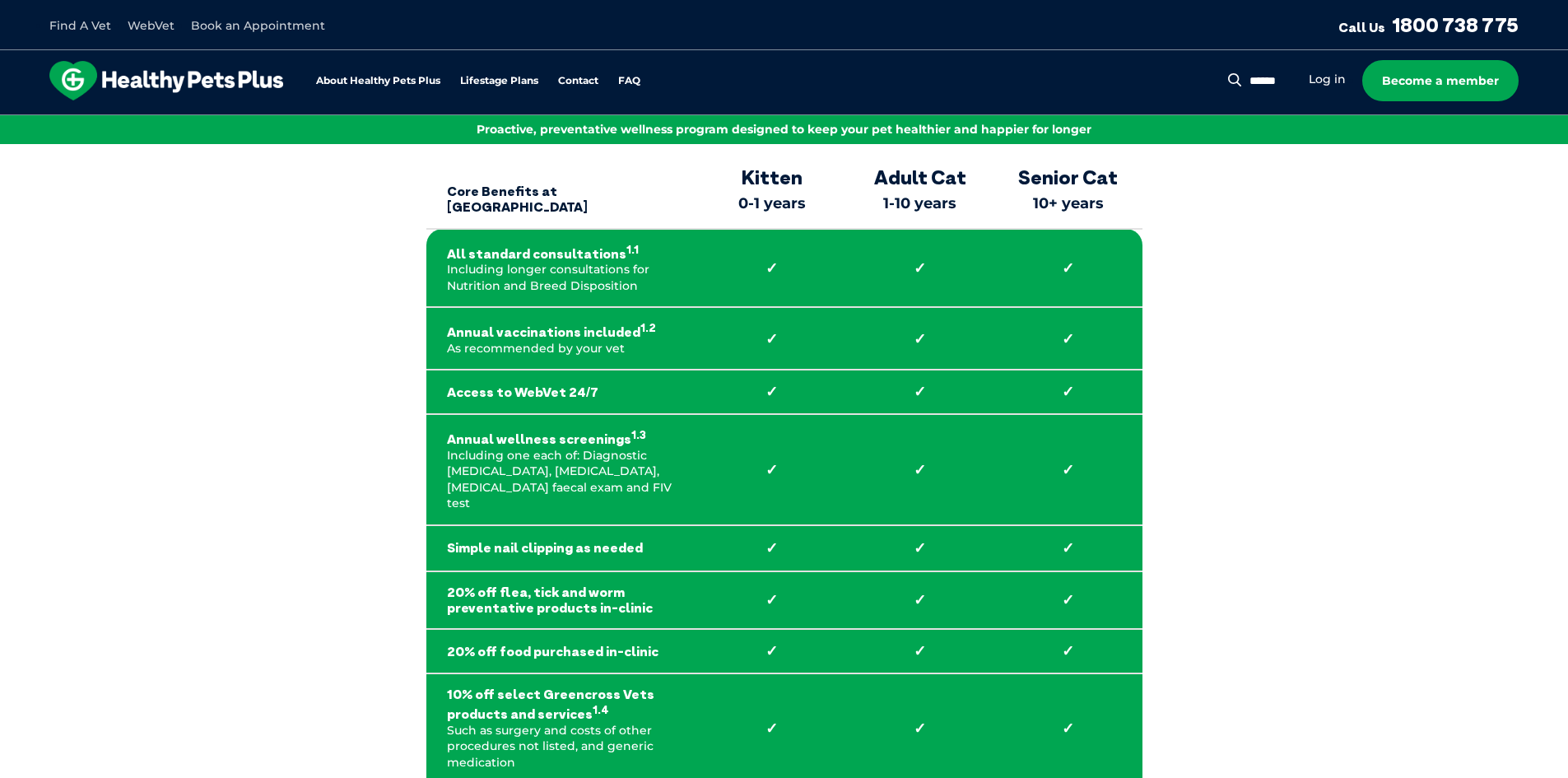
click at [640, 326] on sup "1.2" at bounding box center [648, 327] width 16 height 13
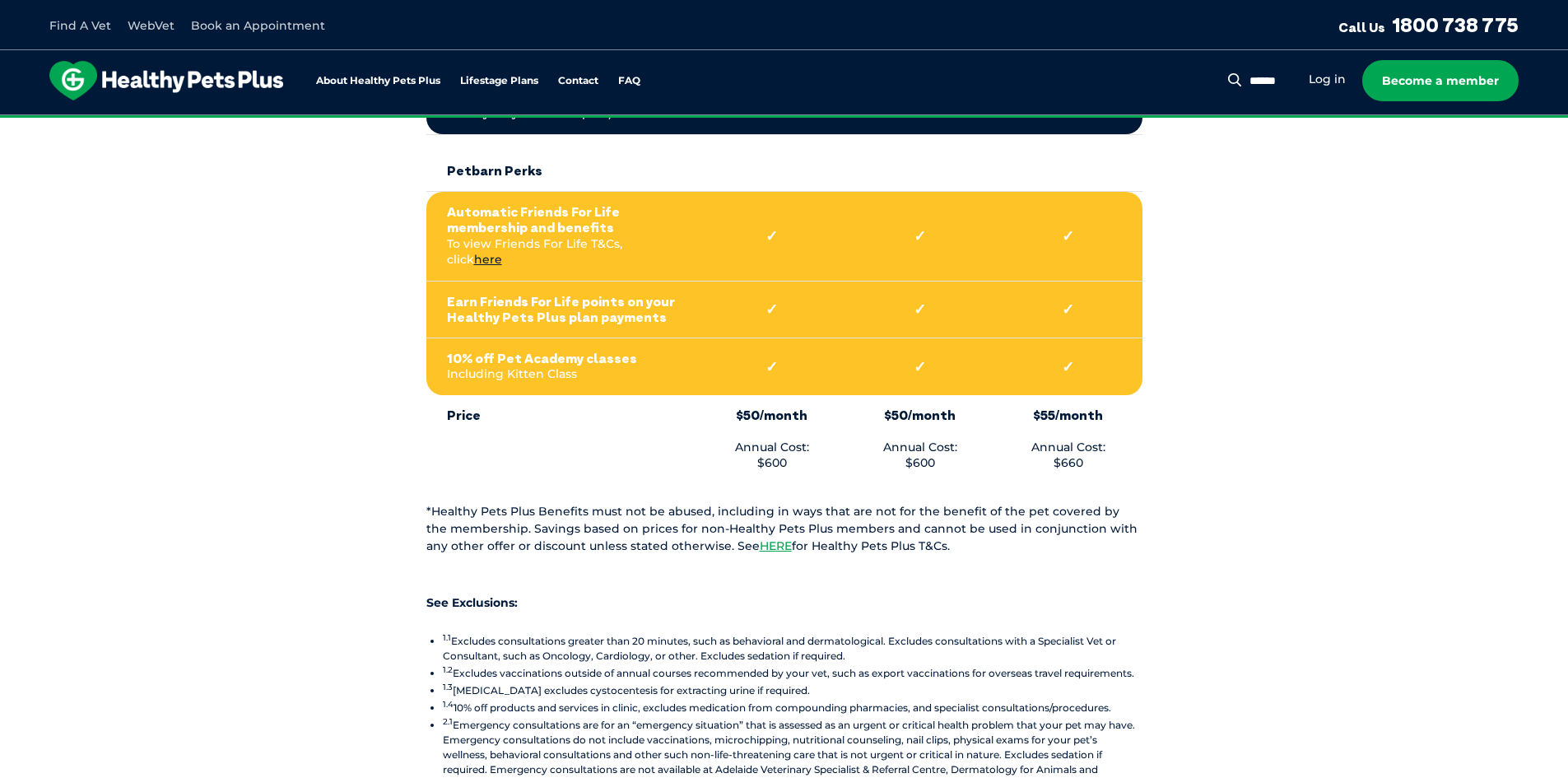
scroll to position [1728, 0]
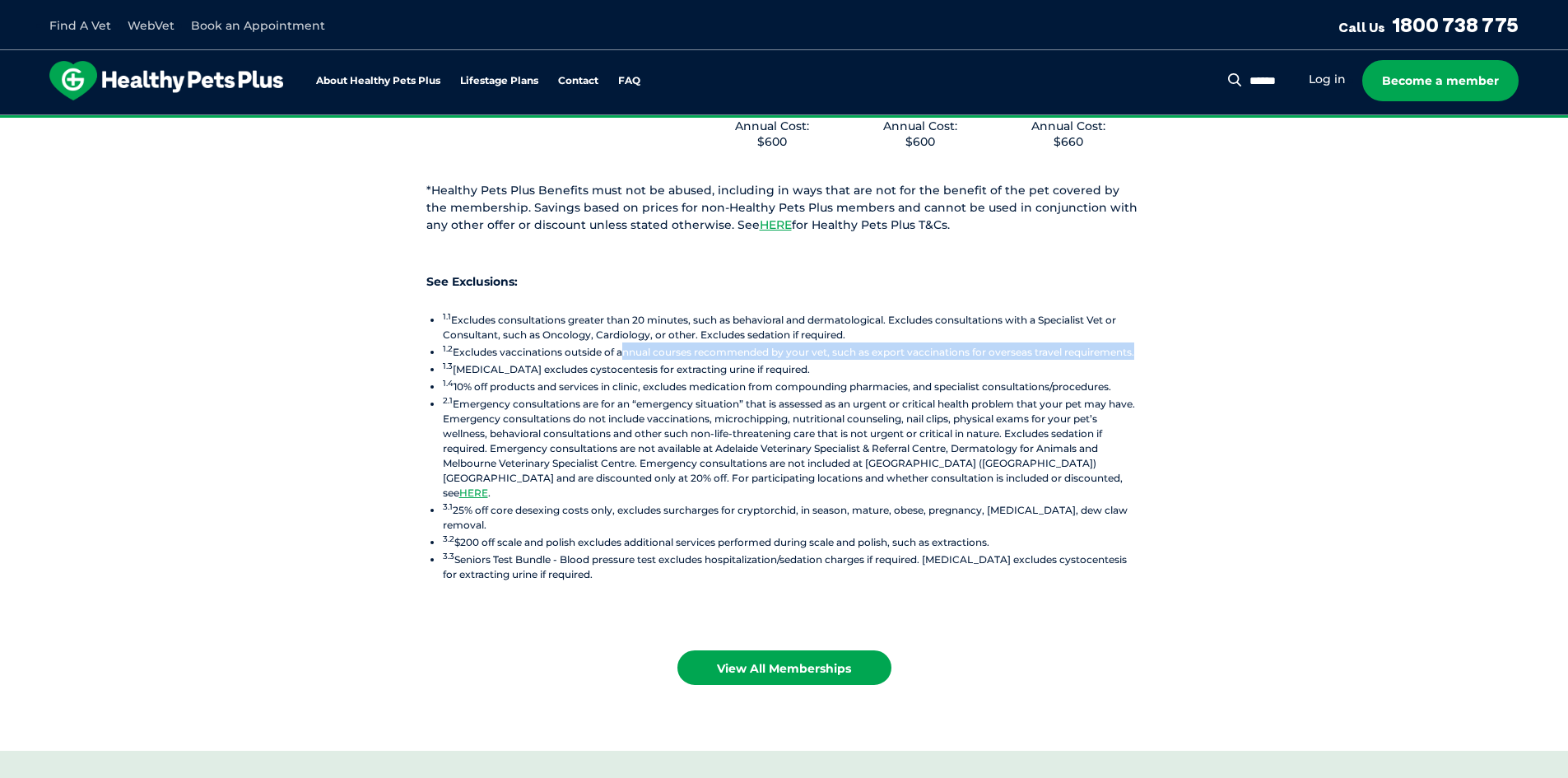
drag, startPoint x: 620, startPoint y: 274, endPoint x: 1155, endPoint y: 273, distance: 535.0
click at [1137, 342] on li "1.2 Excludes vaccinations outside of annual courses recommended by your vet, su…" at bounding box center [792, 351] width 699 height 17
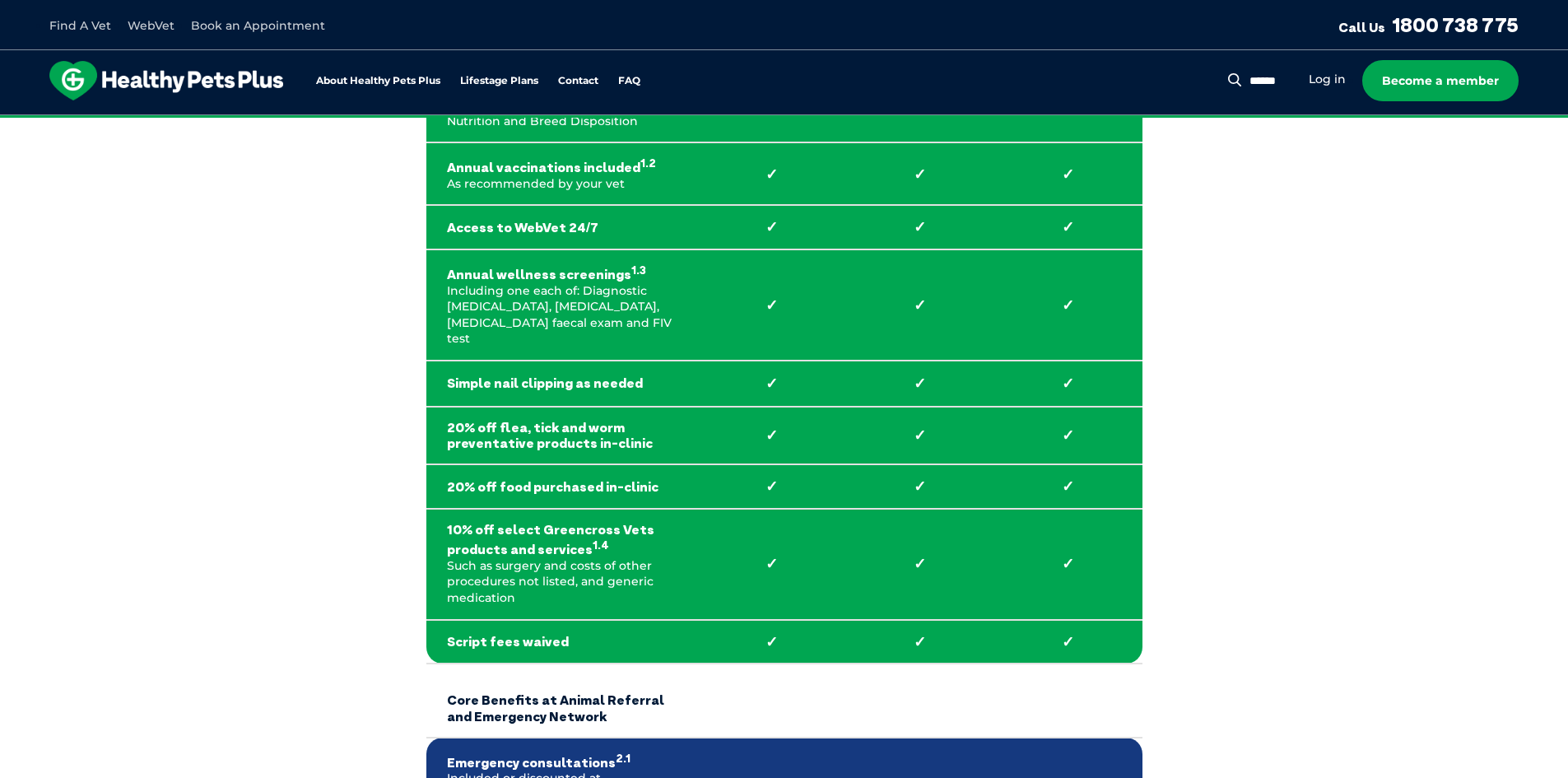
scroll to position [82, 0]
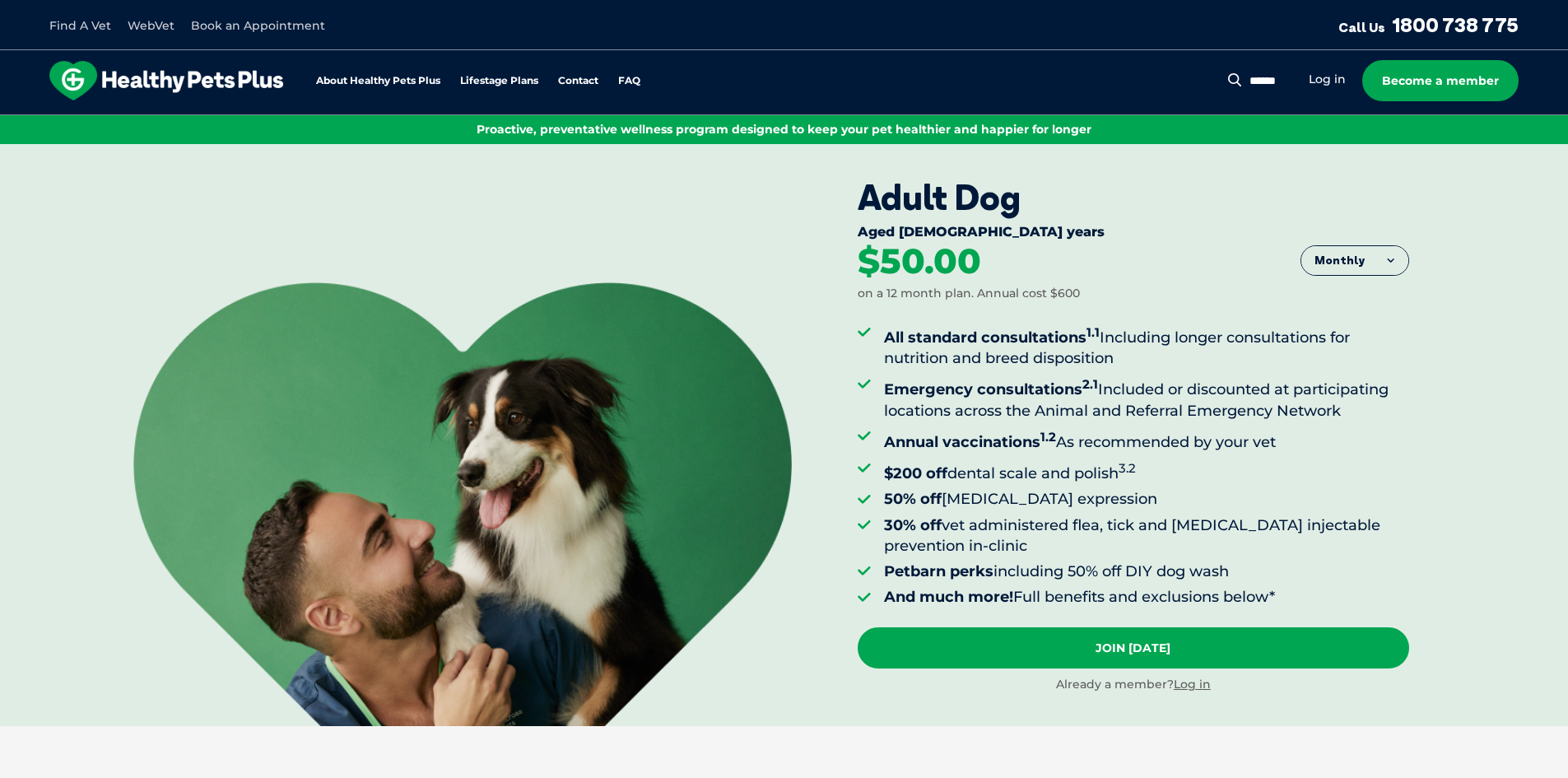
click at [1342, 250] on button "Monthly" at bounding box center [1355, 261] width 107 height 29
click at [1336, 379] on li "Yearly" at bounding box center [1355, 387] width 107 height 40
click at [1354, 259] on button "Yearly" at bounding box center [1355, 261] width 107 height 29
click at [1352, 286] on li "Fortnightly" at bounding box center [1355, 295] width 107 height 41
click at [1555, 348] on div "Adult Dog Aged 1-8 years Fortnightly Fortnightly Monthly Yearly $23.08" at bounding box center [1212, 435] width 711 height 581
